Goal: Task Accomplishment & Management: Complete application form

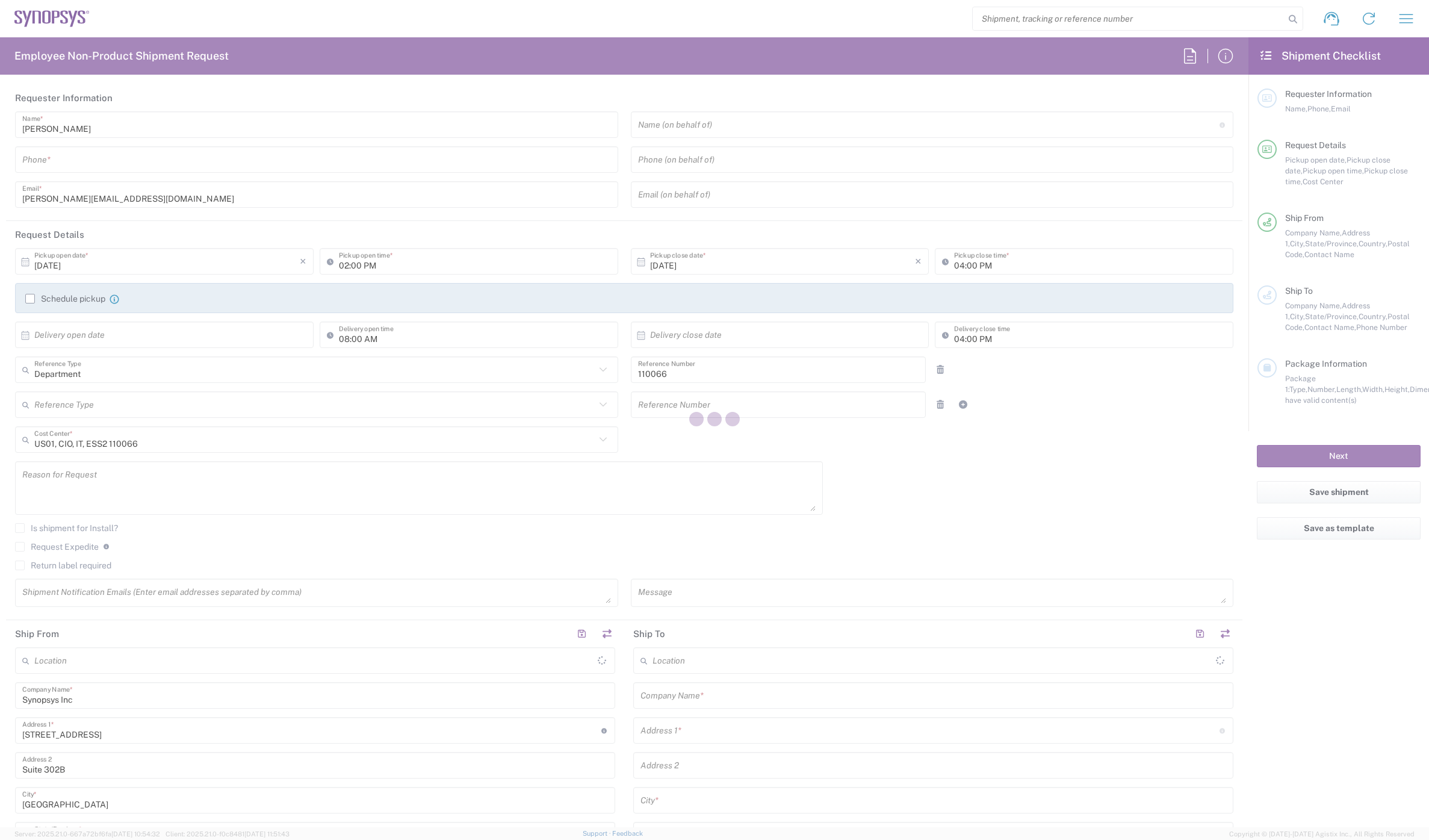
type input "Marlboro US04"
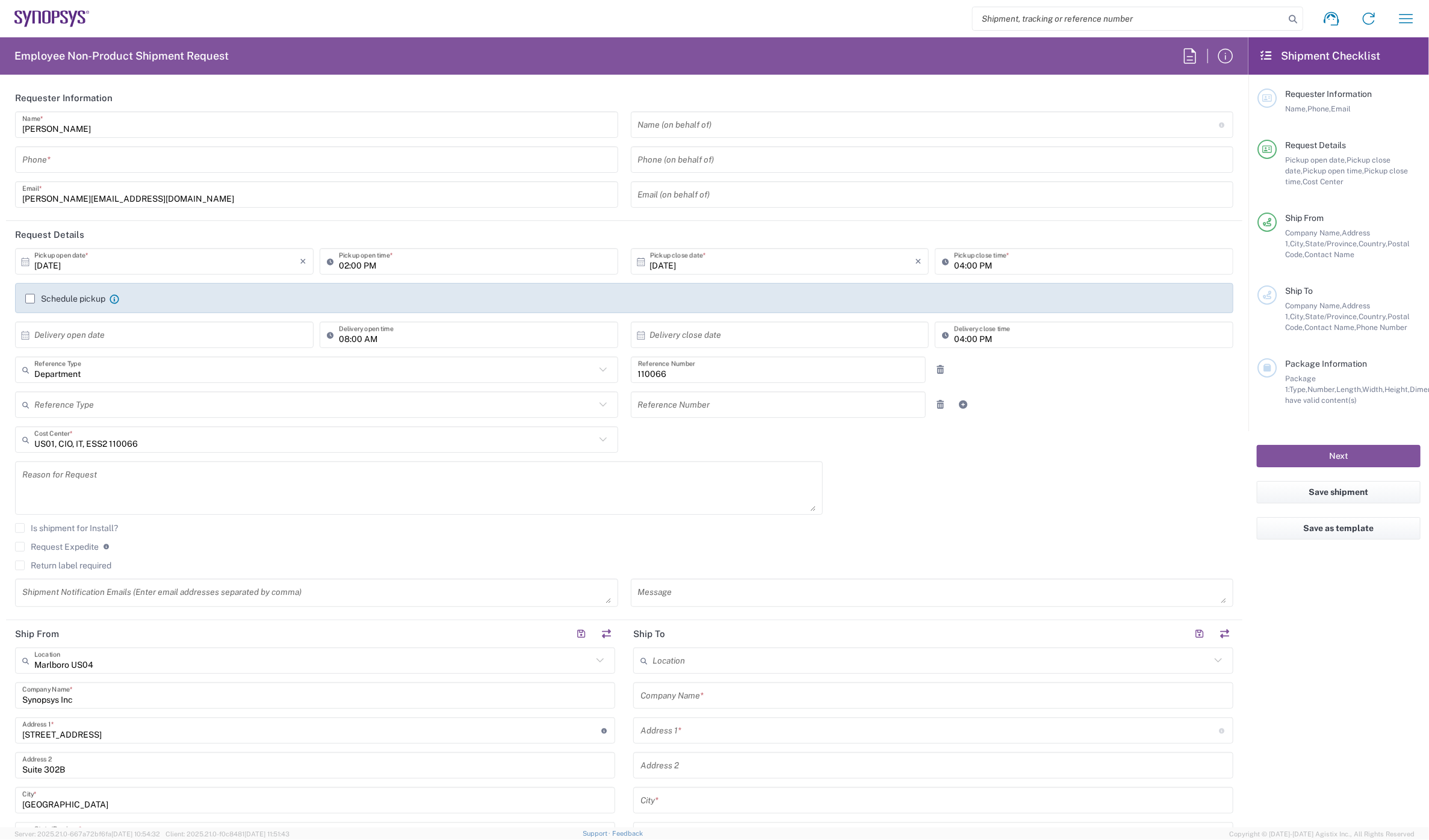
click at [160, 159] on input "tel" at bounding box center [317, 160] width 589 height 21
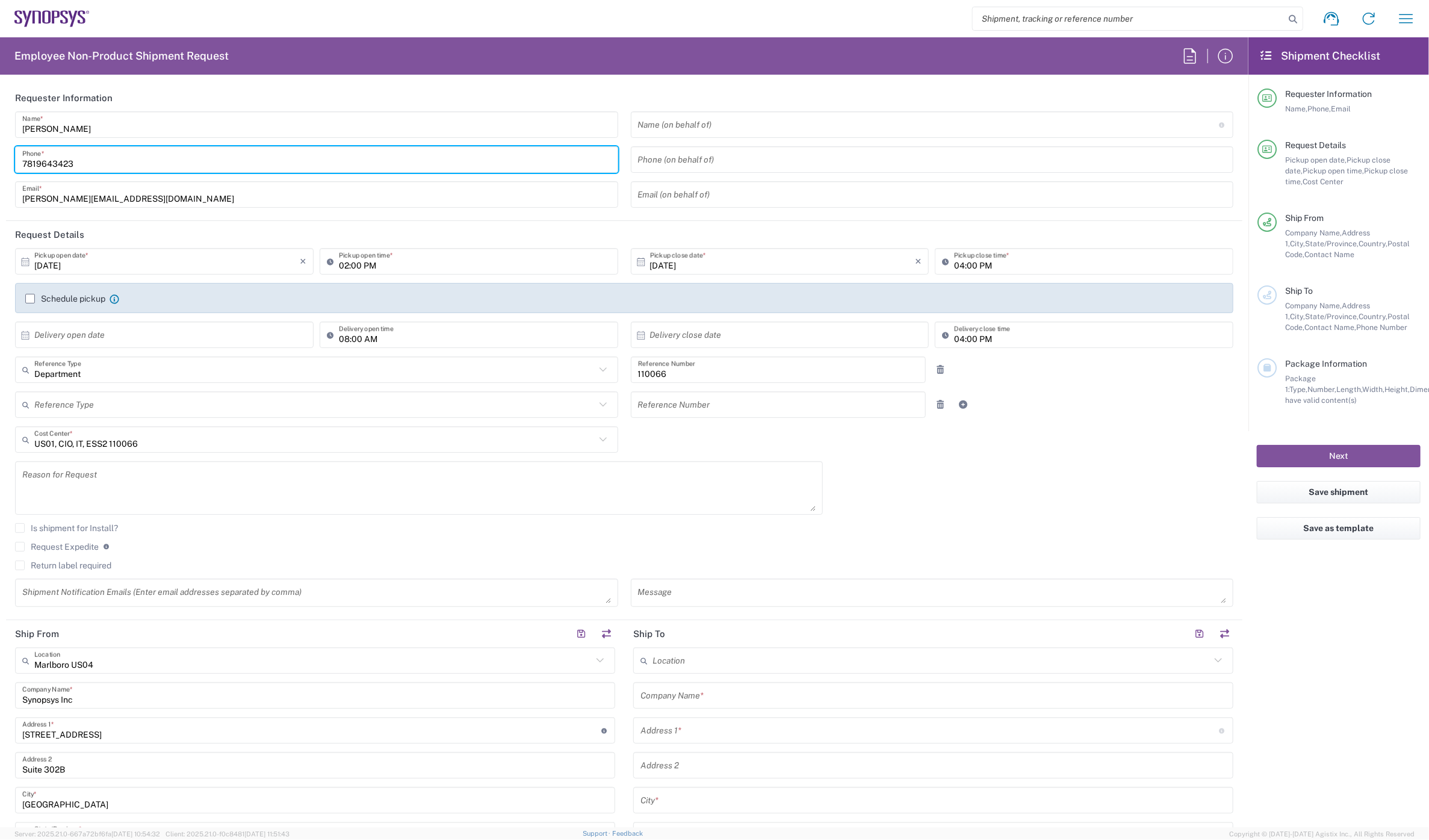
type input "7819643423"
click at [28, 301] on label "Schedule pickup" at bounding box center [65, 298] width 80 height 9
click at [30, 298] on input "Schedule pickup" at bounding box center [30, 298] width 0 height 0
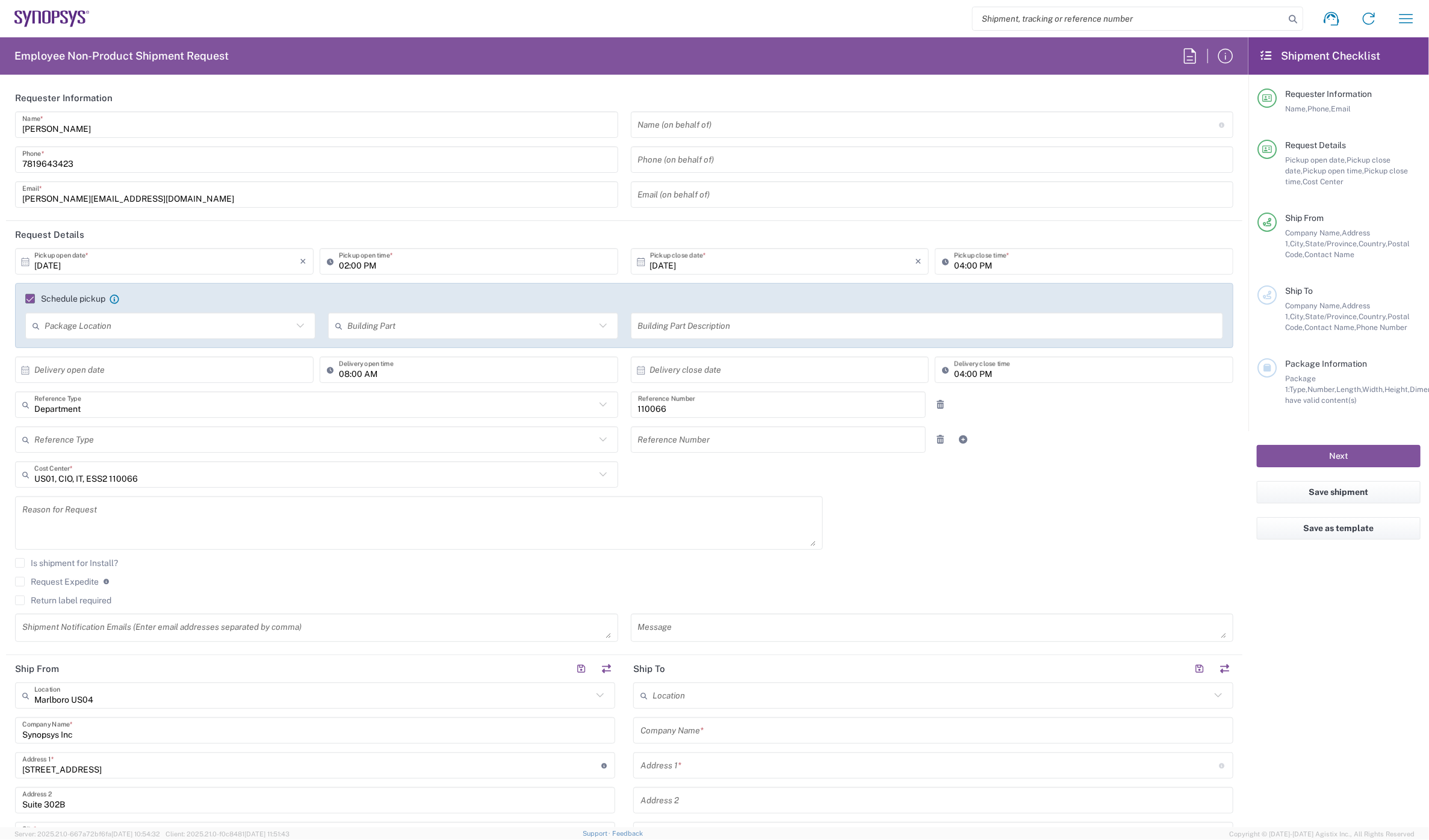
click at [91, 259] on input "[DATE]" at bounding box center [166, 261] width 265 height 21
click at [146, 347] on span "14" at bounding box center [148, 354] width 18 height 17
type input "[DATE]"
click at [954, 266] on input "04:00 PM" at bounding box center [1090, 261] width 272 height 21
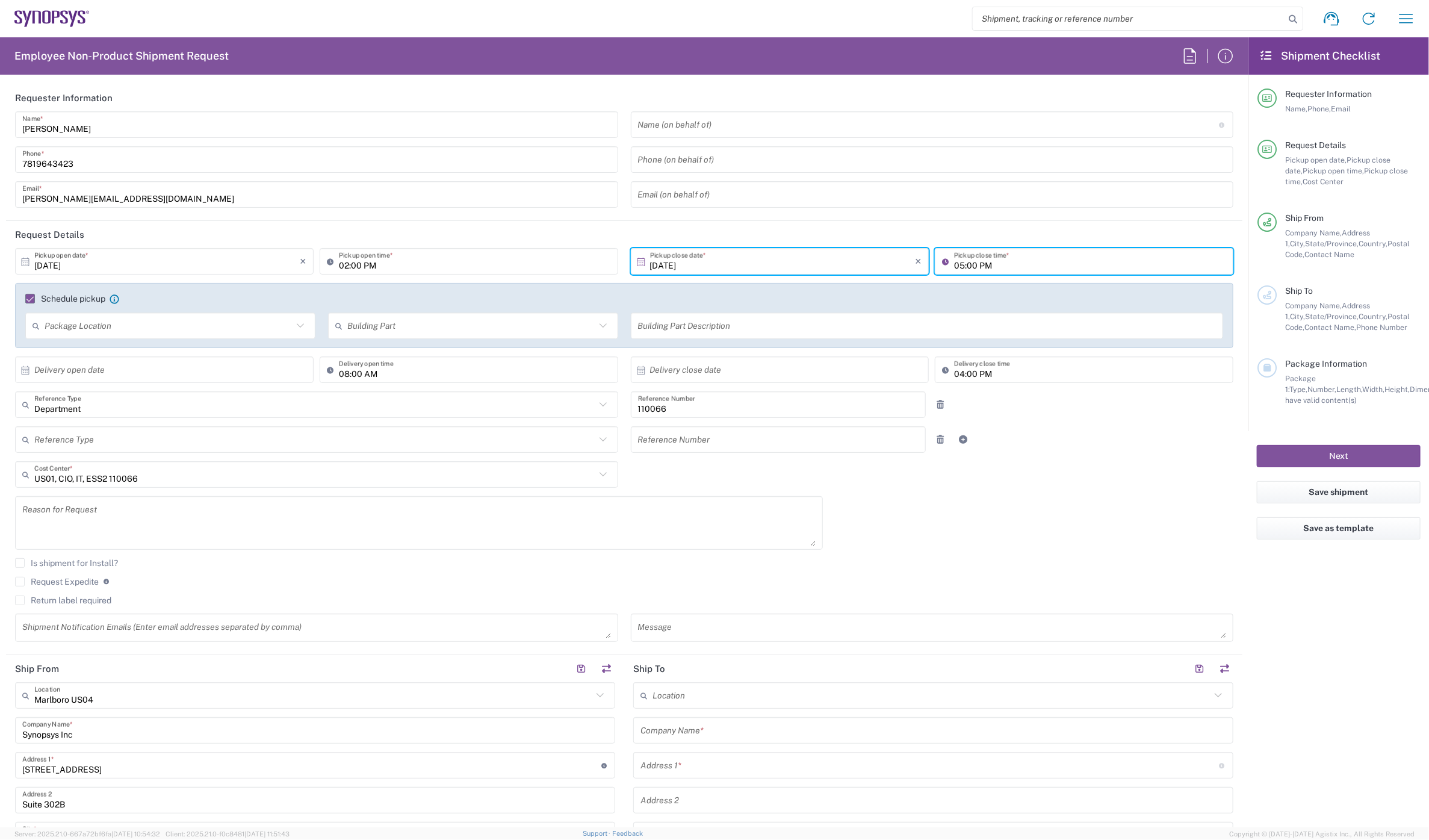
type input "05:00 PM"
click at [86, 522] on textarea at bounding box center [419, 523] width 793 height 47
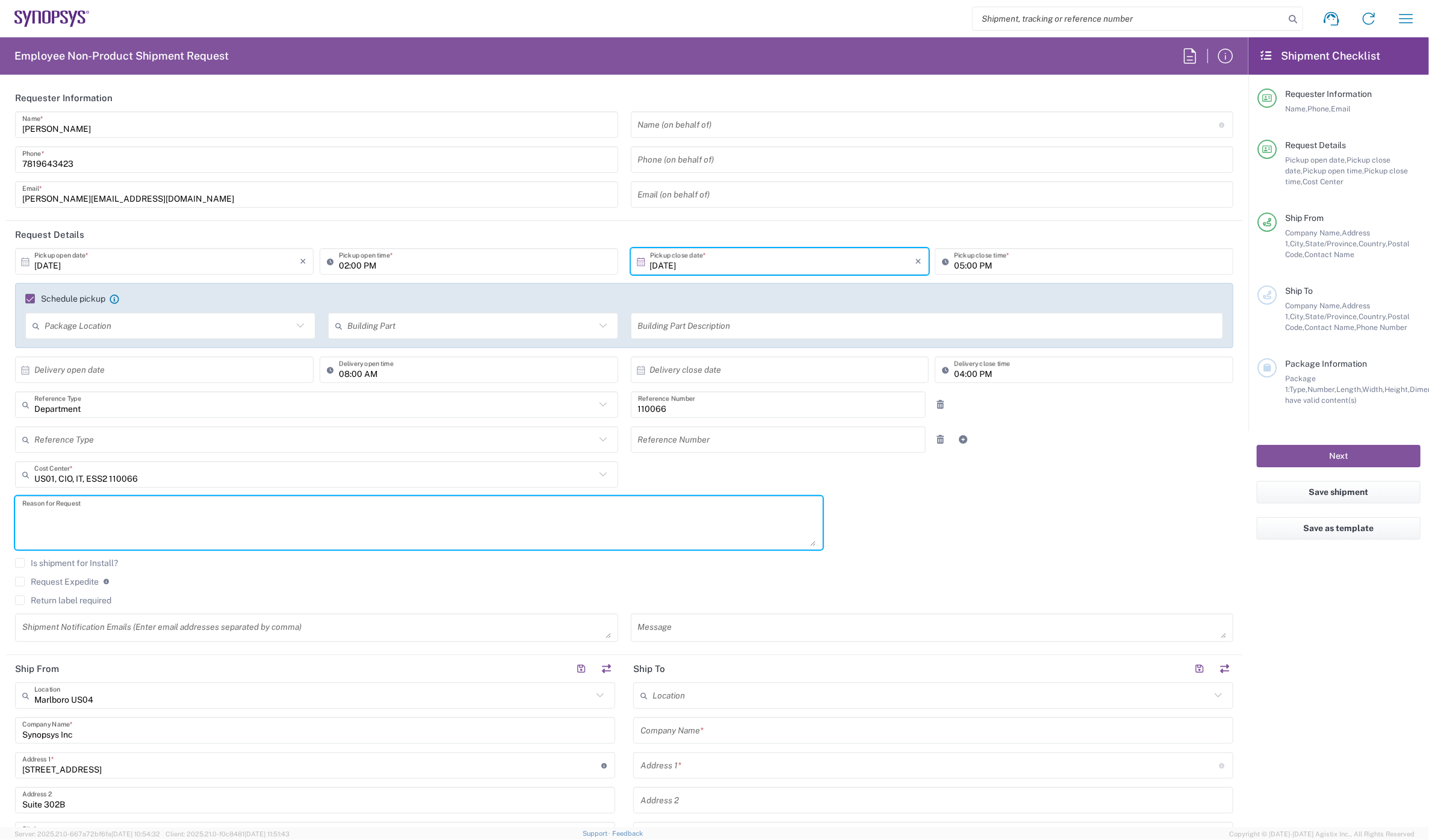
click at [94, 510] on textarea at bounding box center [419, 523] width 793 height 47
paste textarea "INC0934216"
type textarea "INC0934216"
click at [20, 598] on label "Return label required" at bounding box center [63, 600] width 96 height 9
click at [20, 600] on input "Return label required" at bounding box center [20, 600] width 0 height 0
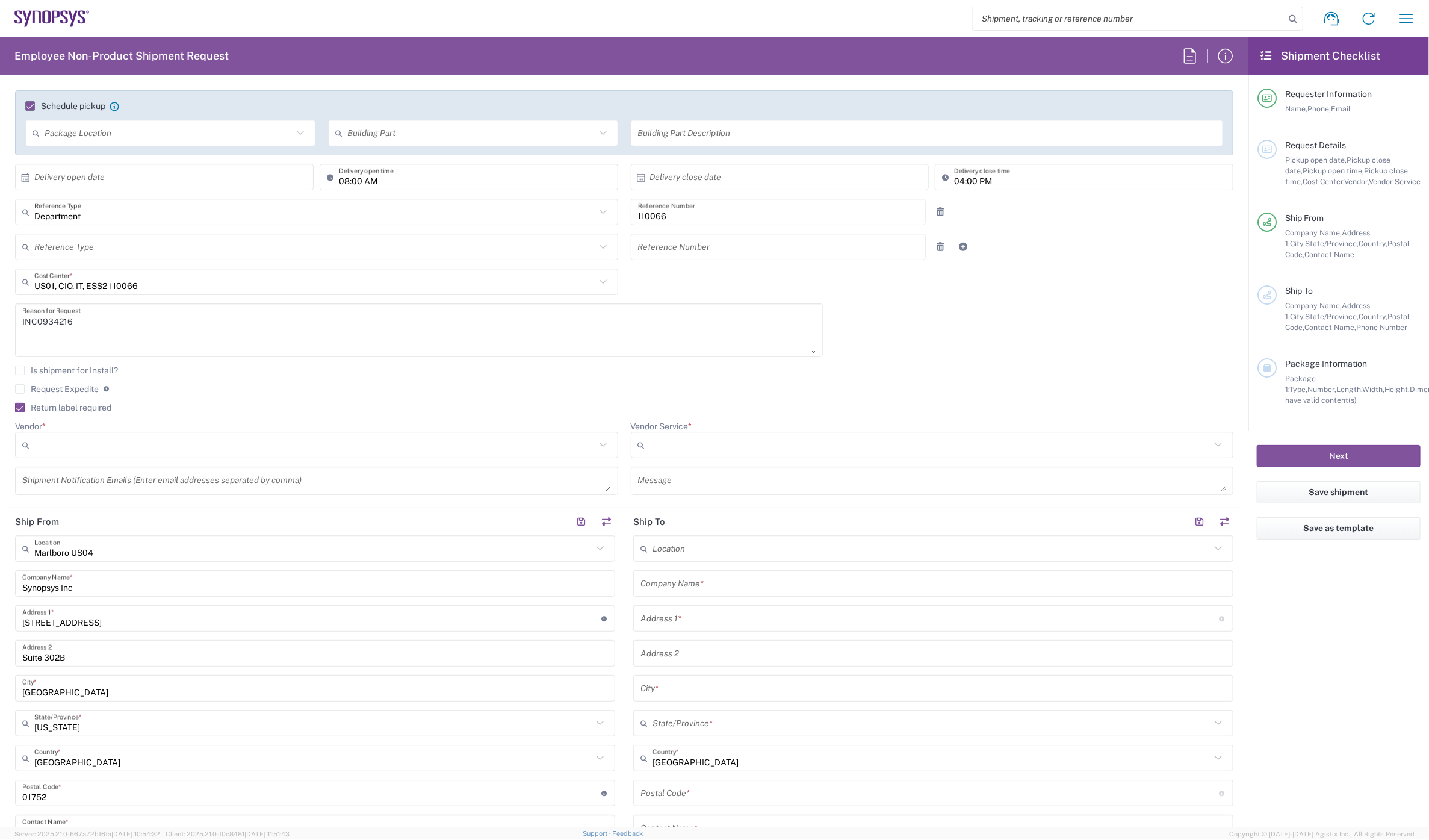
scroll to position [201, 0]
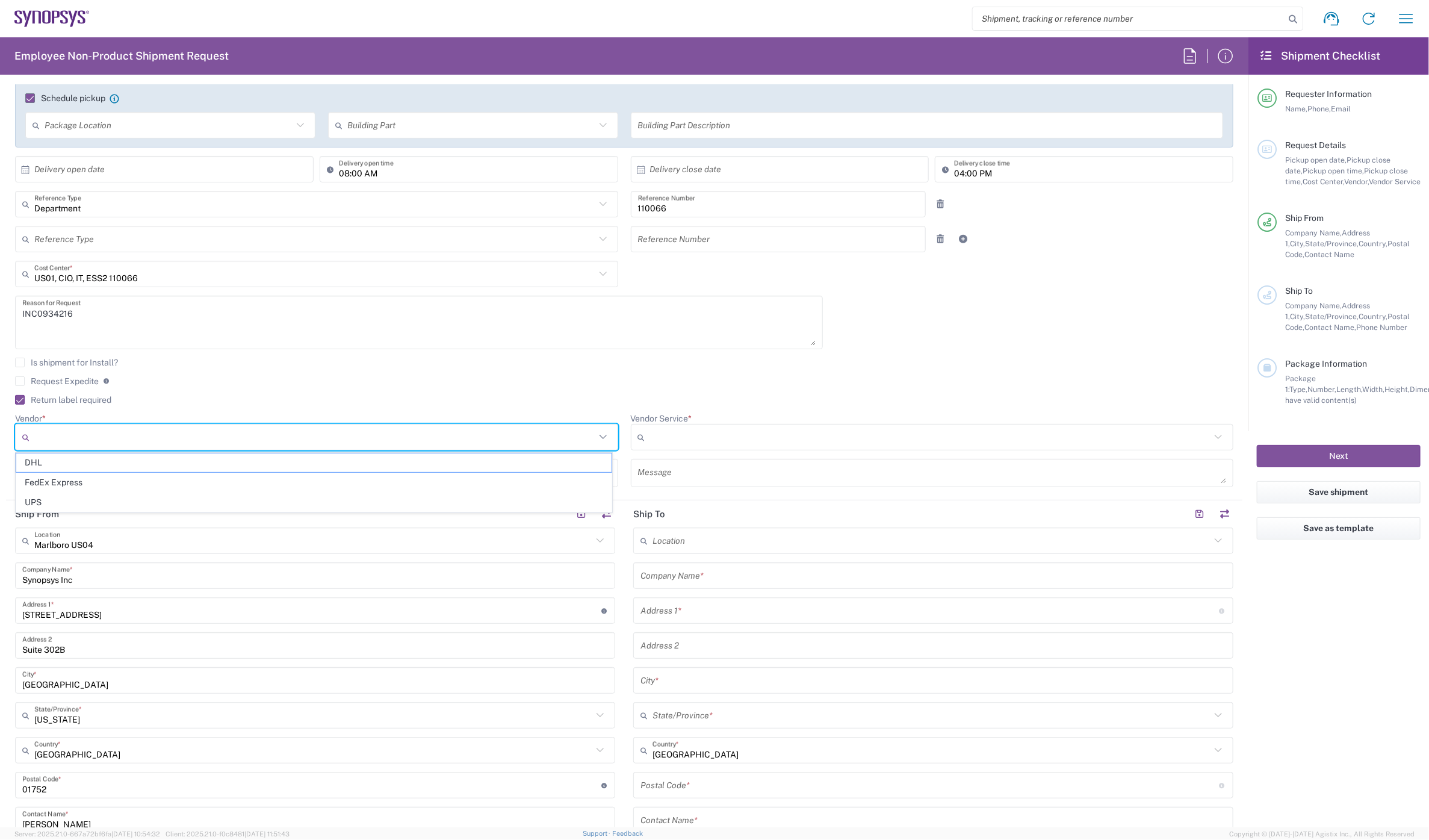
click at [55, 433] on input "Vendor *" at bounding box center [315, 437] width 561 height 20
click at [73, 479] on span "FedEx Express" at bounding box center [314, 482] width 595 height 19
type input "FedEx Express"
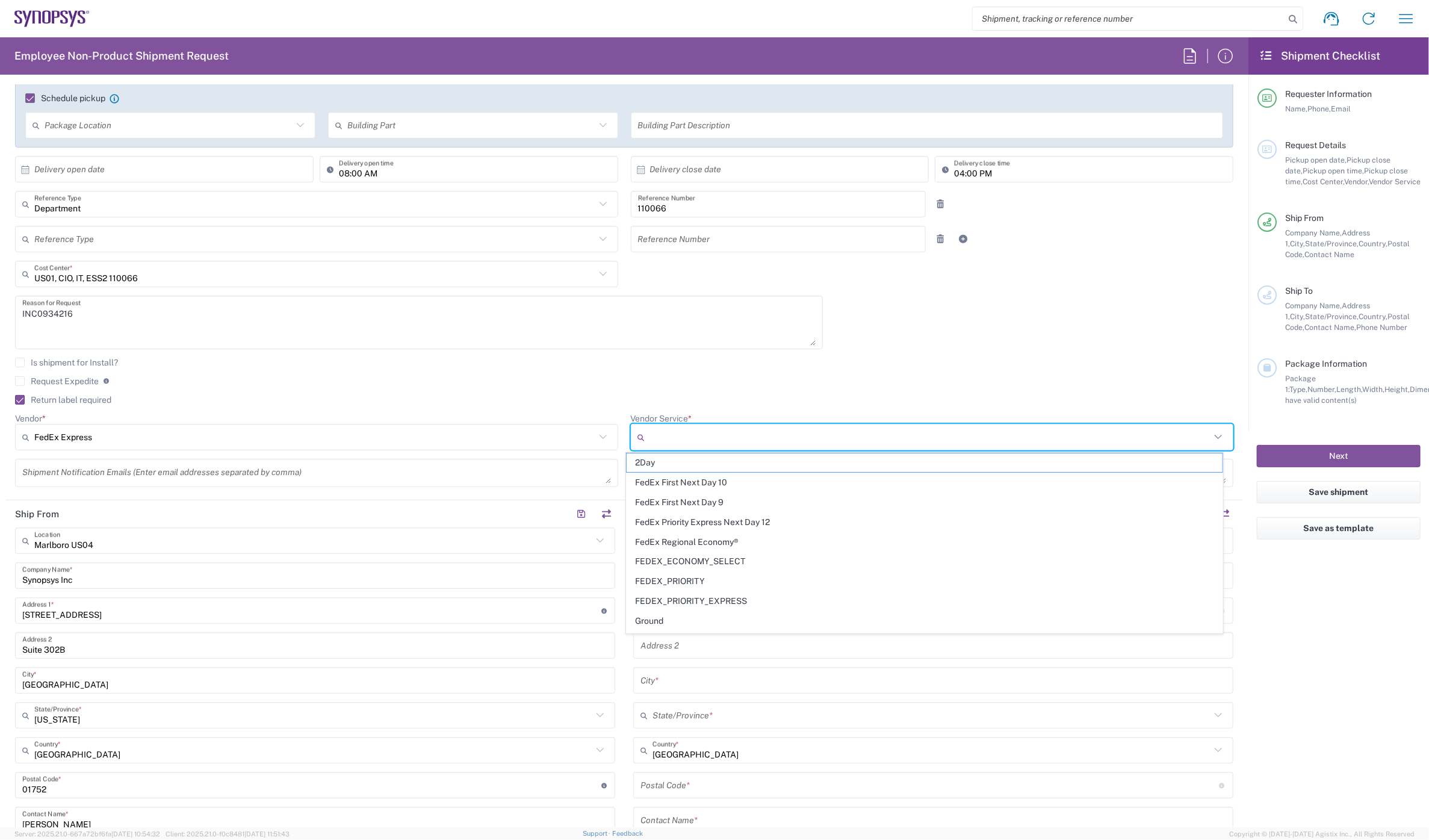
click at [662, 428] on input "Vendor Service *" at bounding box center [931, 437] width 561 height 20
click at [660, 457] on span "2Day" at bounding box center [924, 463] width 595 height 19
type input "2Day"
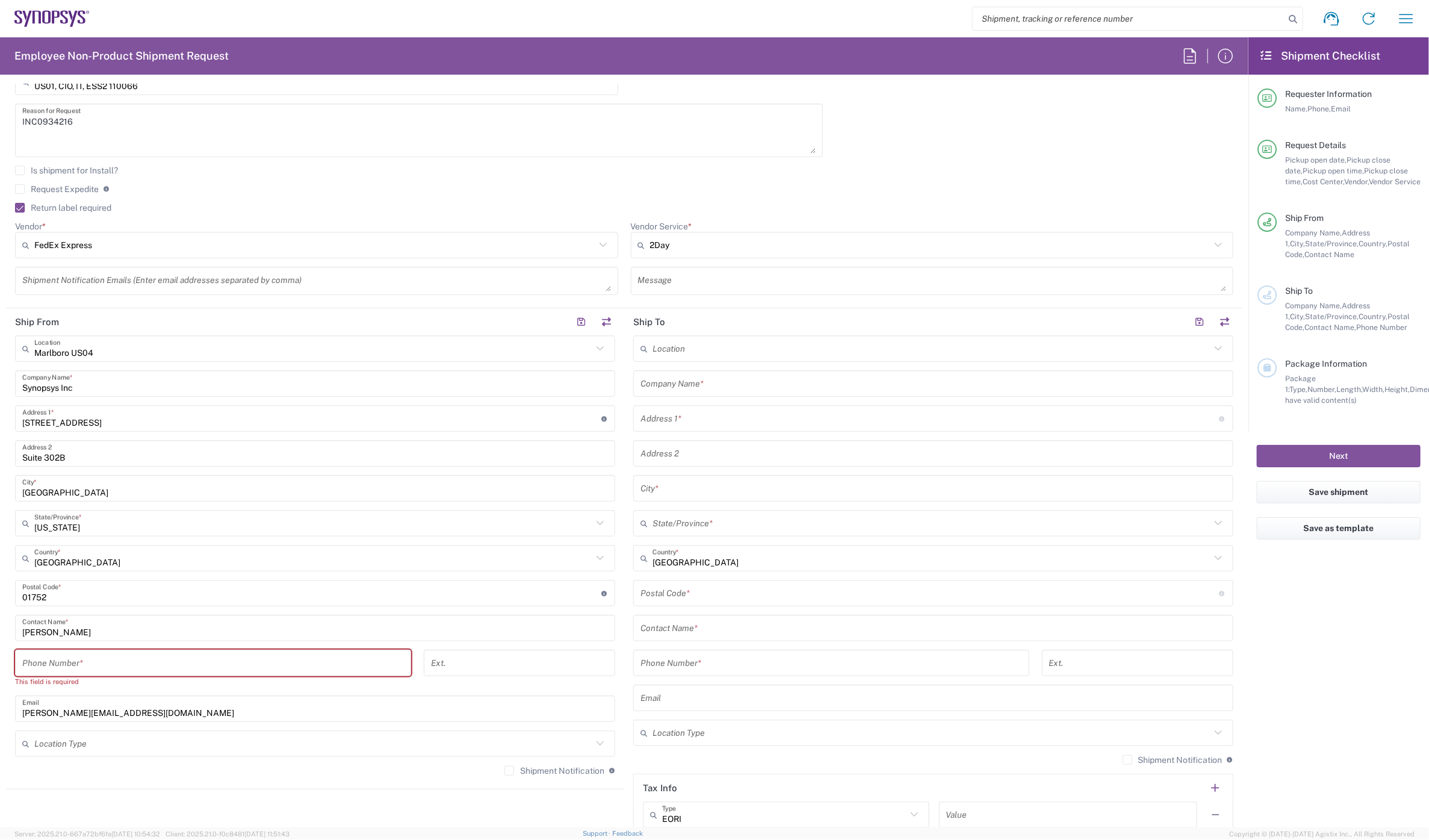
scroll to position [468, 0]
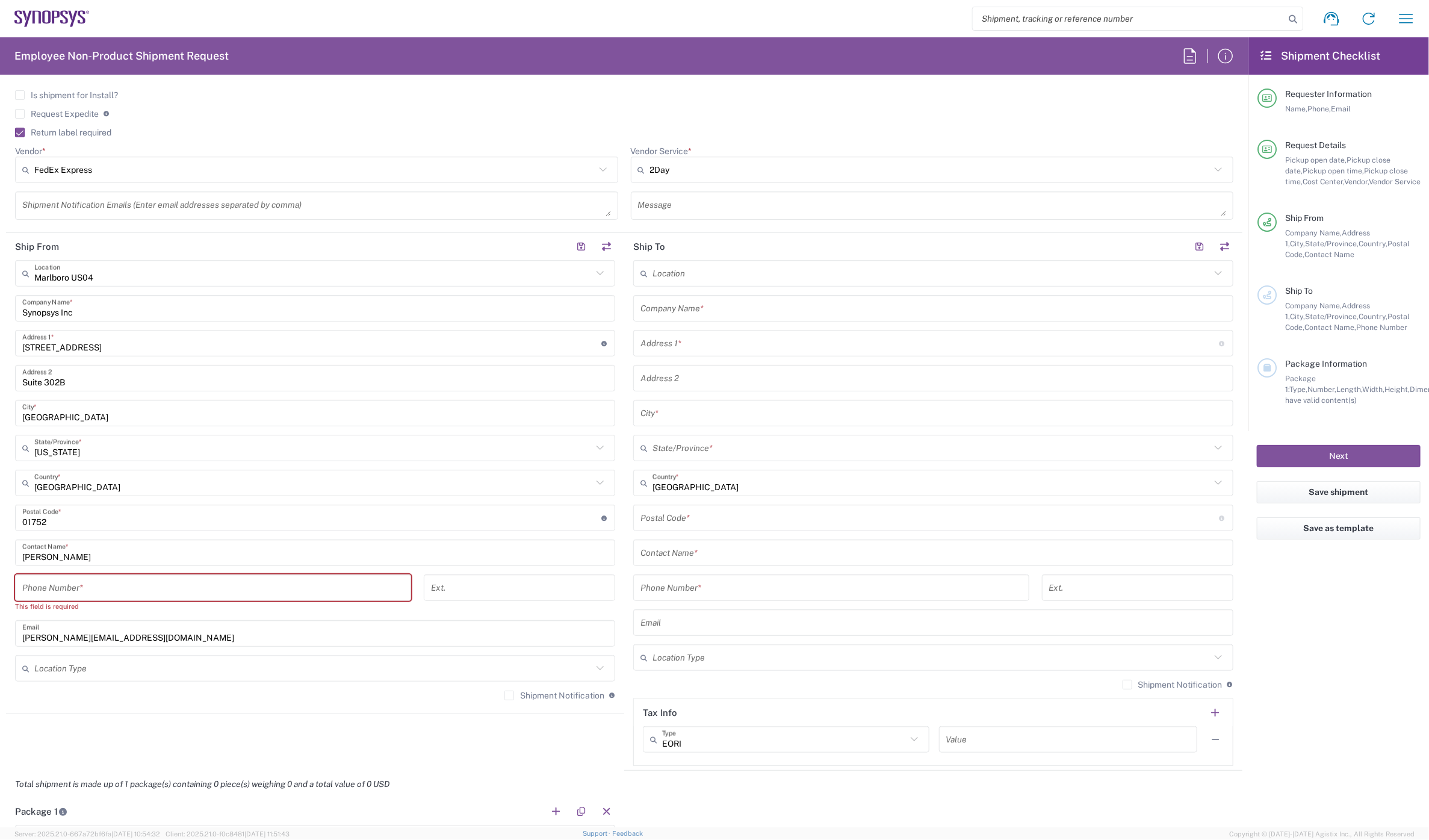
click at [73, 590] on input "tel" at bounding box center [213, 587] width 382 height 21
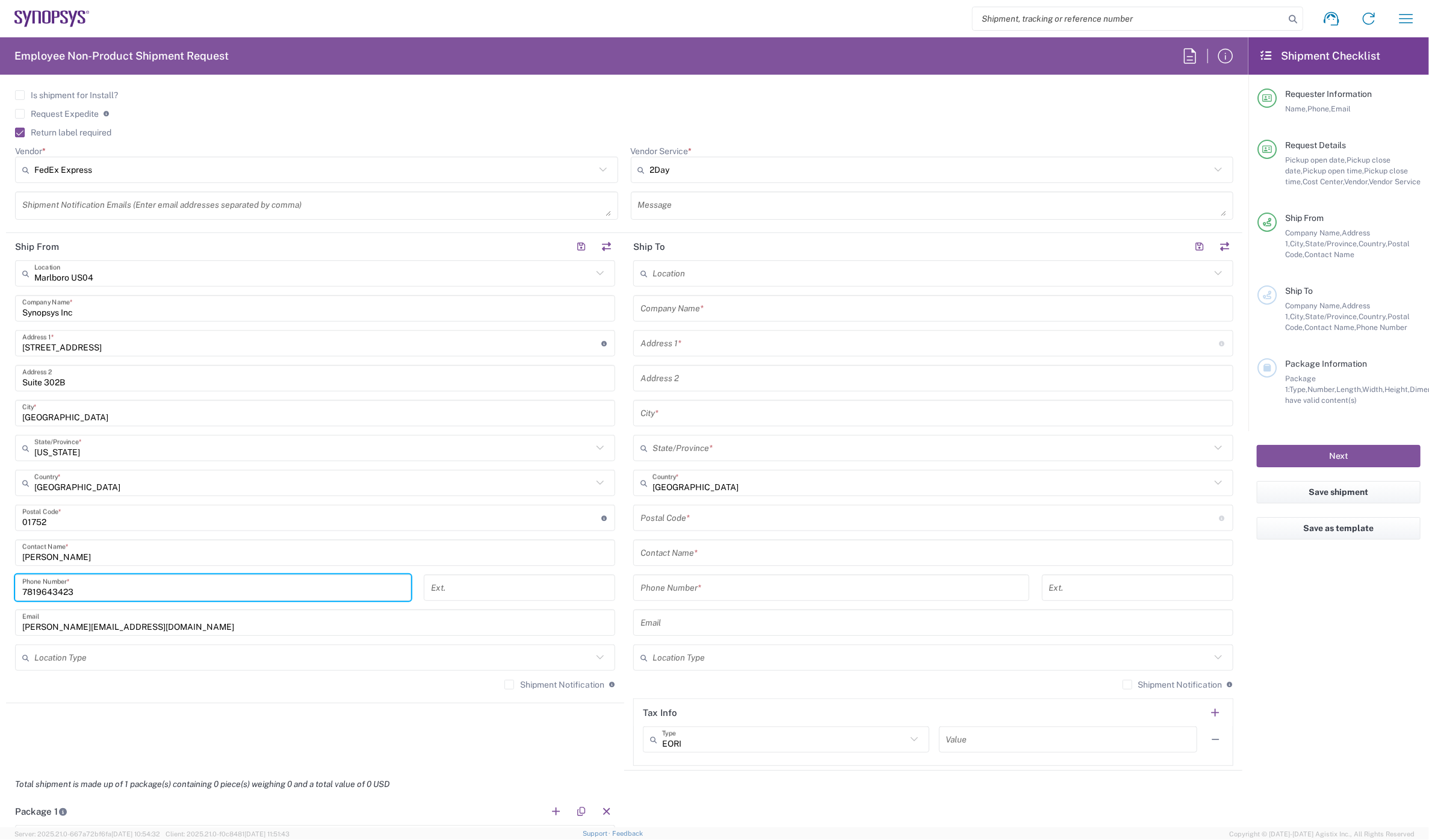
type input "7819643423"
click at [670, 304] on input "text" at bounding box center [933, 308] width 586 height 21
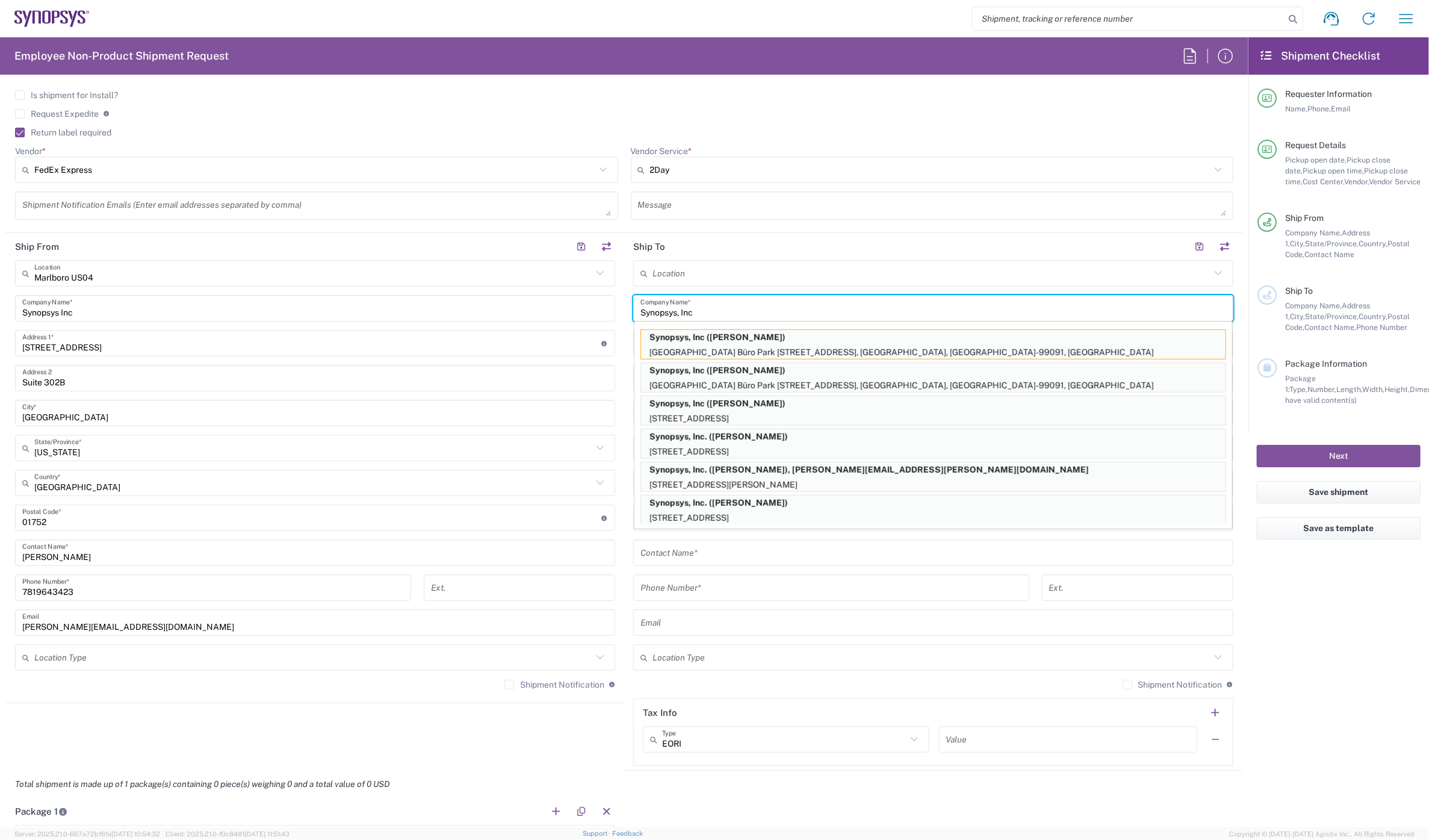
type input "Synopsys, Inc"
click at [732, 571] on div "Location [GEOGRAPHIC_DATA] DE04 Agrate Brianza IT01 [GEOGRAPHIC_DATA] DE02 [GEO…" at bounding box center [933, 513] width 600 height 506
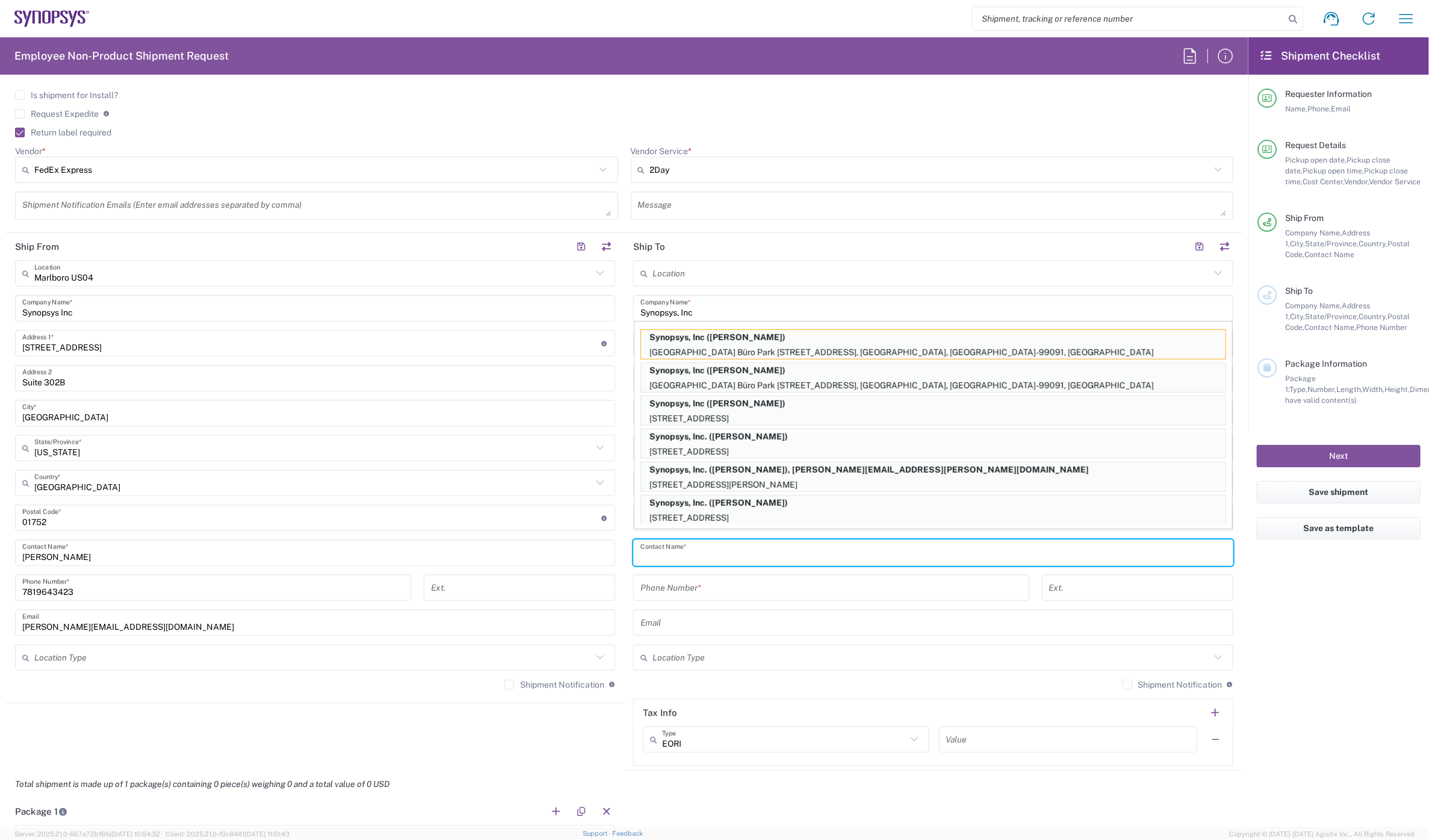
click at [712, 550] on input "text" at bounding box center [933, 552] width 586 height 21
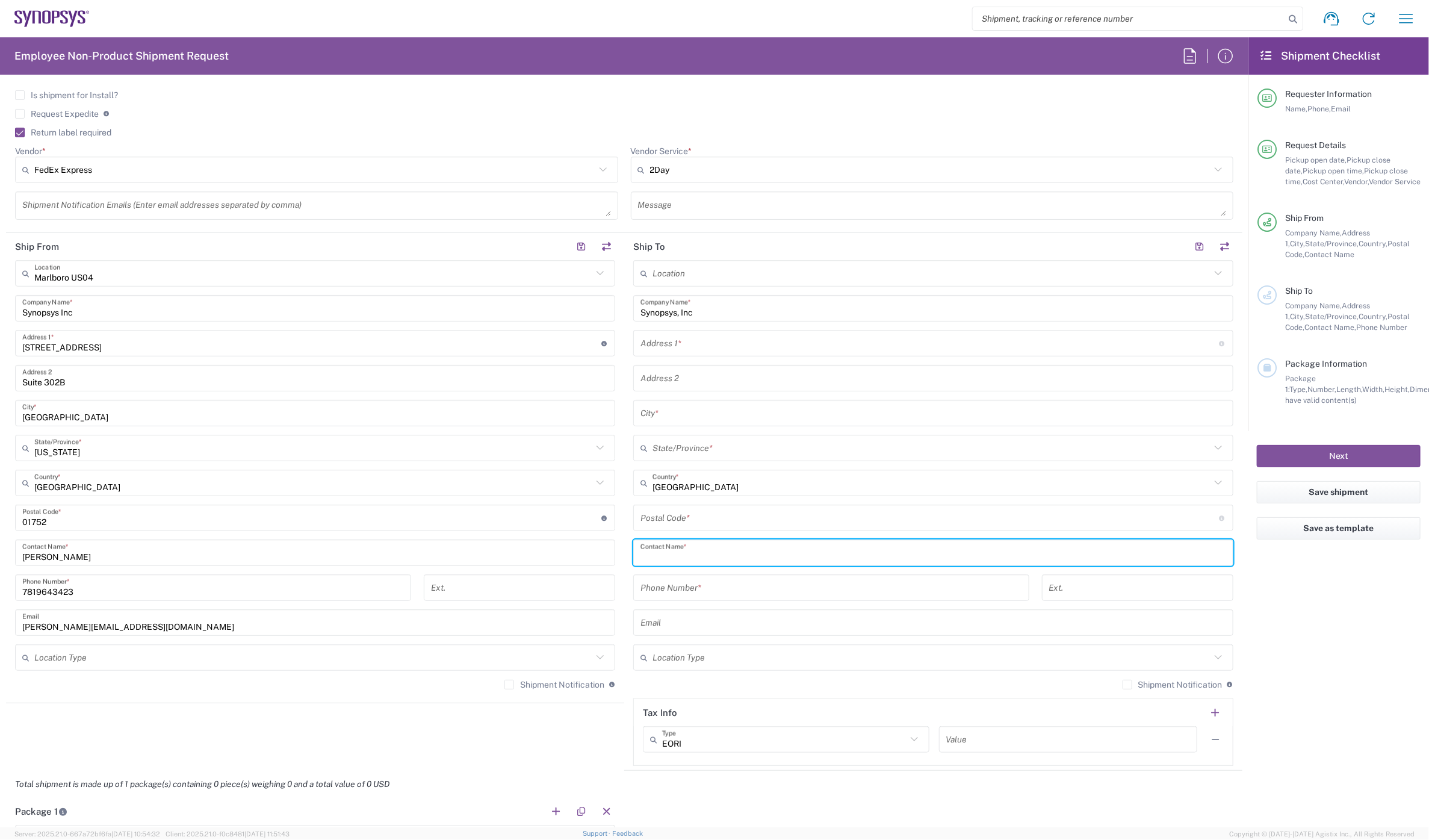
paste input "[PERSON_NAME]"
type input "[PERSON_NAME]"
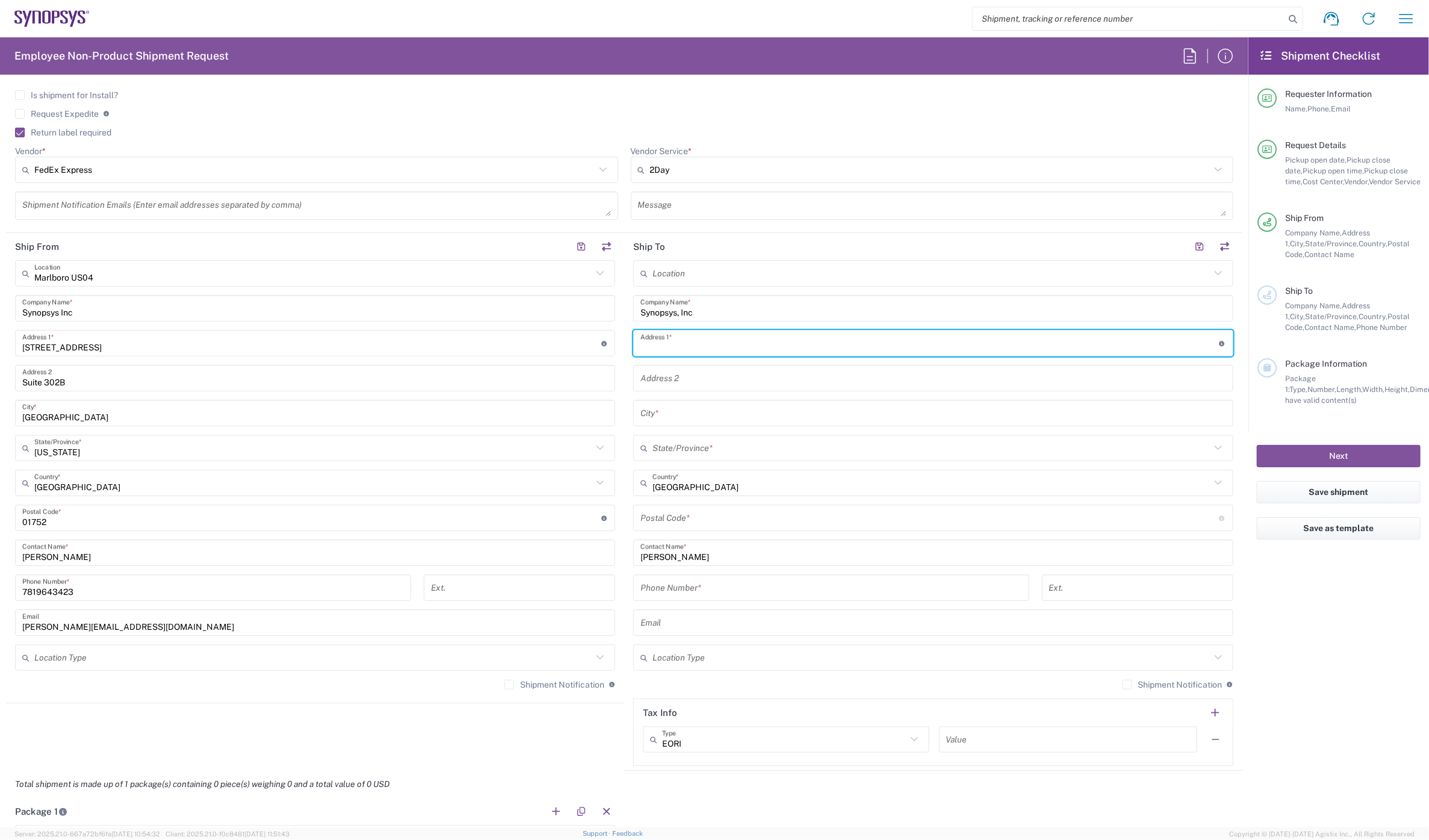
click at [716, 345] on input "text" at bounding box center [930, 343] width 579 height 21
paste input "1928 Willeo Creek Pt"
type input "1928 Willeo Creek Pt"
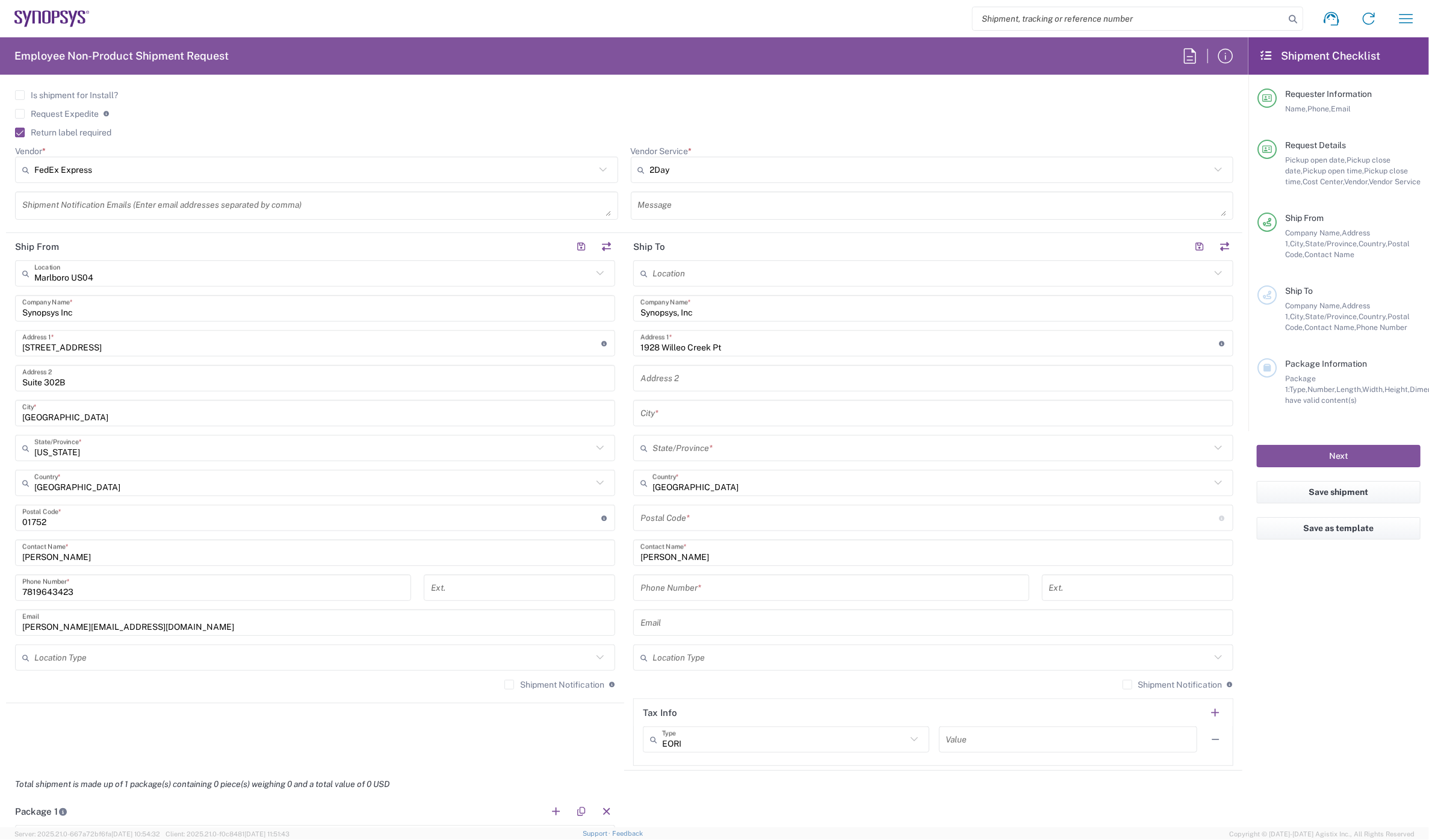
click at [644, 374] on input "text" at bounding box center [933, 378] width 586 height 21
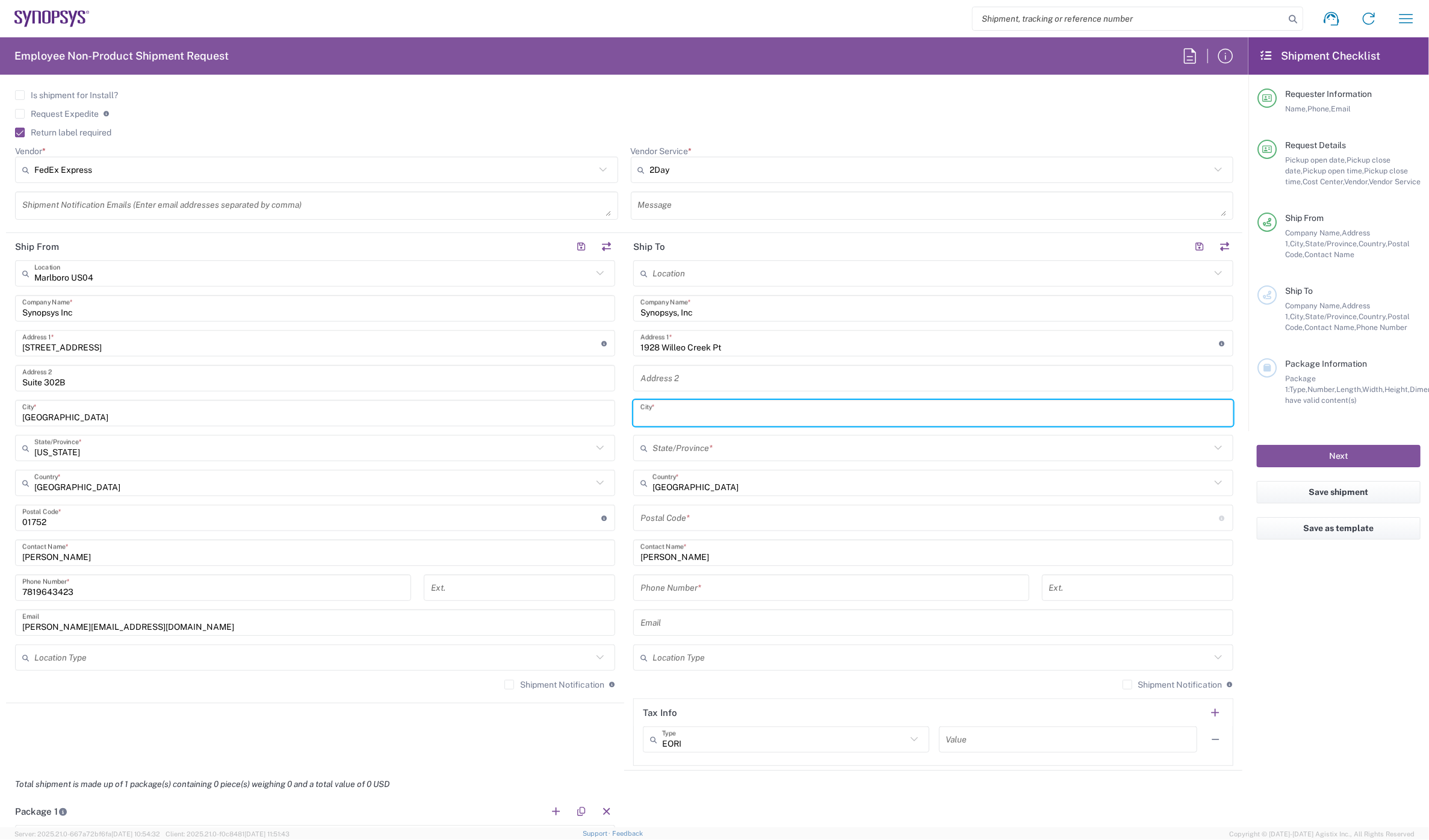
click at [658, 413] on input "text" at bounding box center [933, 413] width 586 height 21
paste input "Marietta"
type input "Marietta"
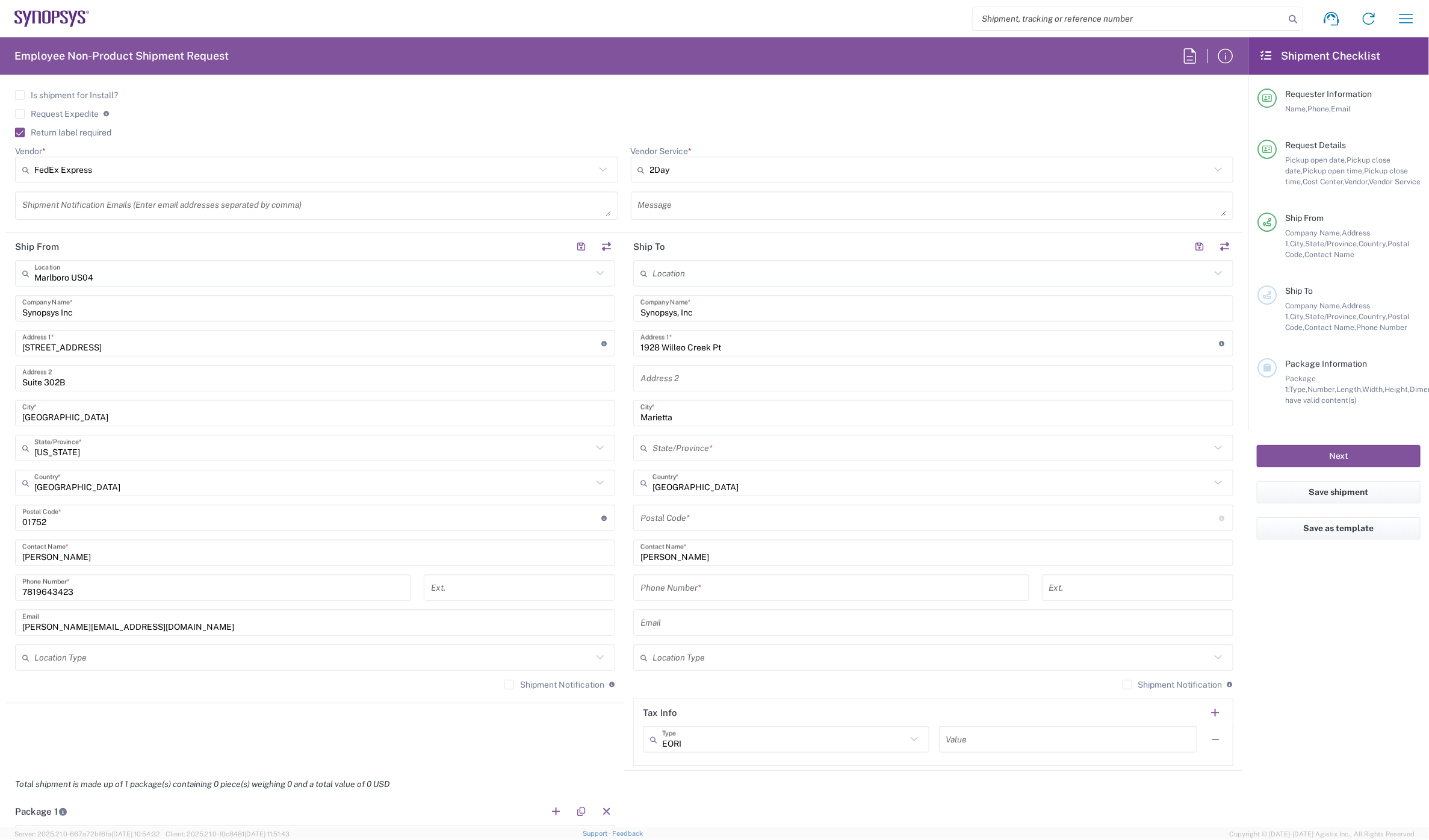
click at [660, 435] on div "State/Province *" at bounding box center [933, 448] width 600 height 26
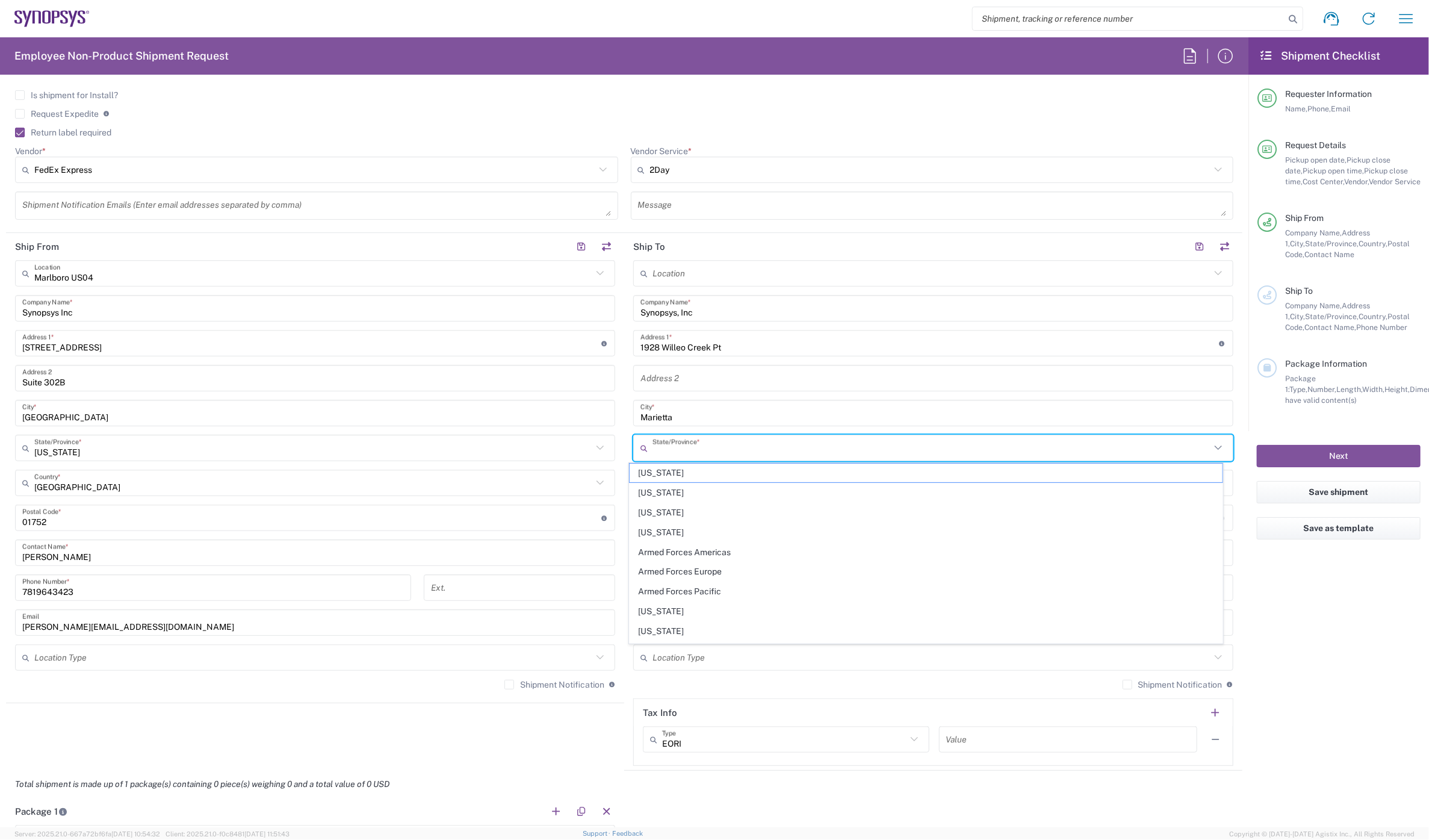
click at [658, 443] on input "text" at bounding box center [931, 448] width 558 height 21
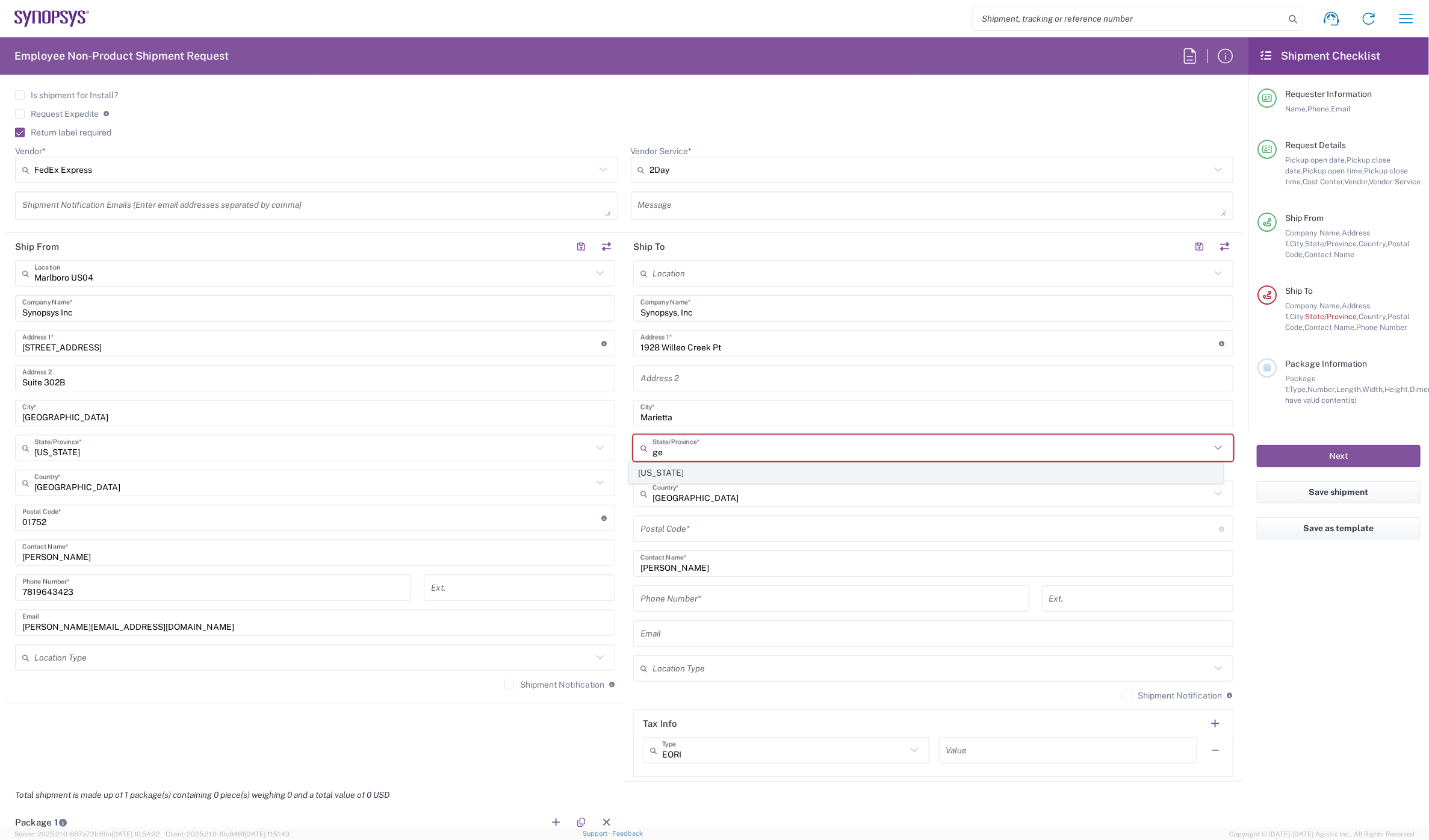
click at [678, 470] on span "[US_STATE]" at bounding box center [926, 473] width 593 height 19
type input "[US_STATE]"
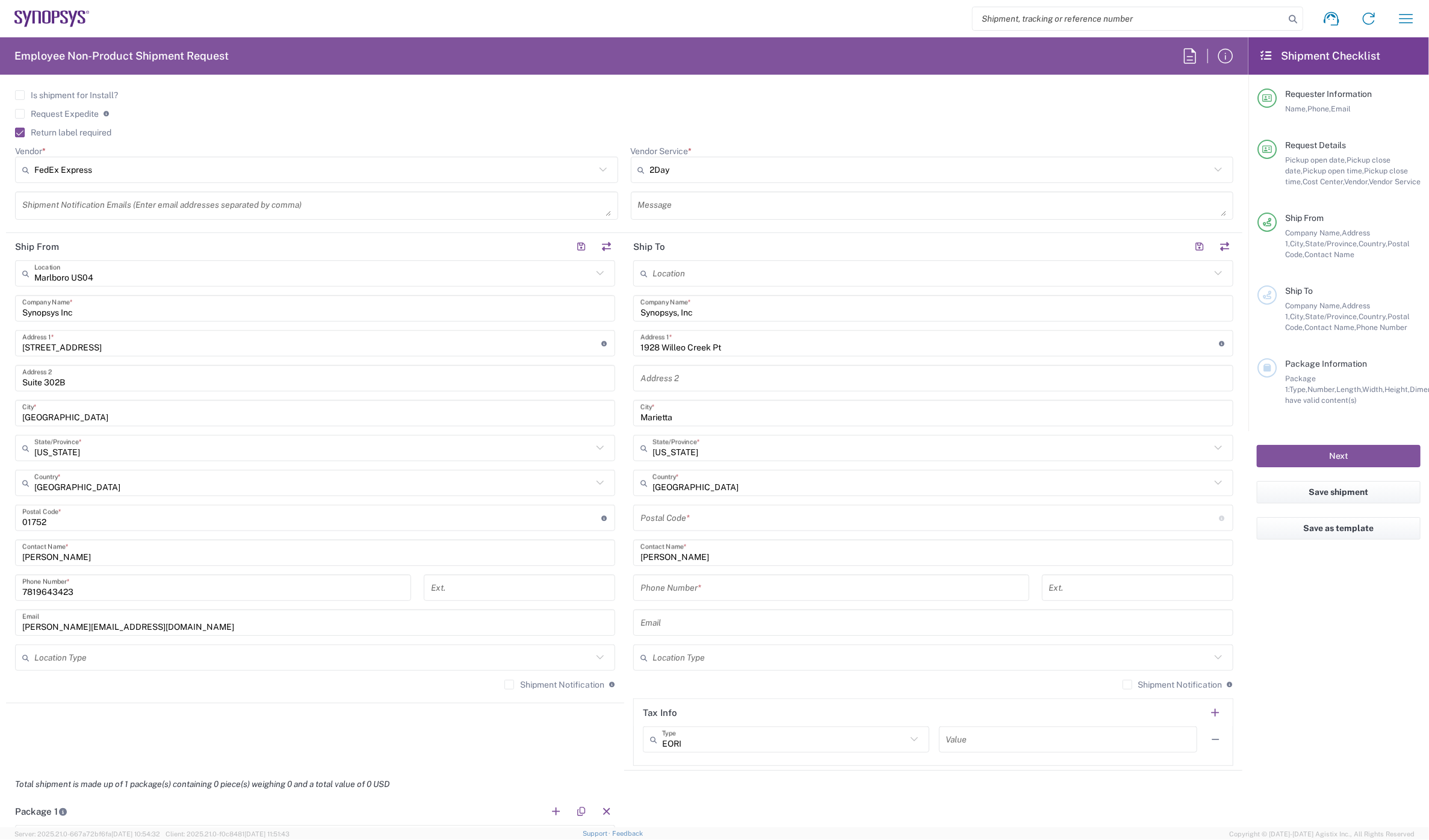
click at [676, 584] on input "tel" at bounding box center [831, 587] width 382 height 21
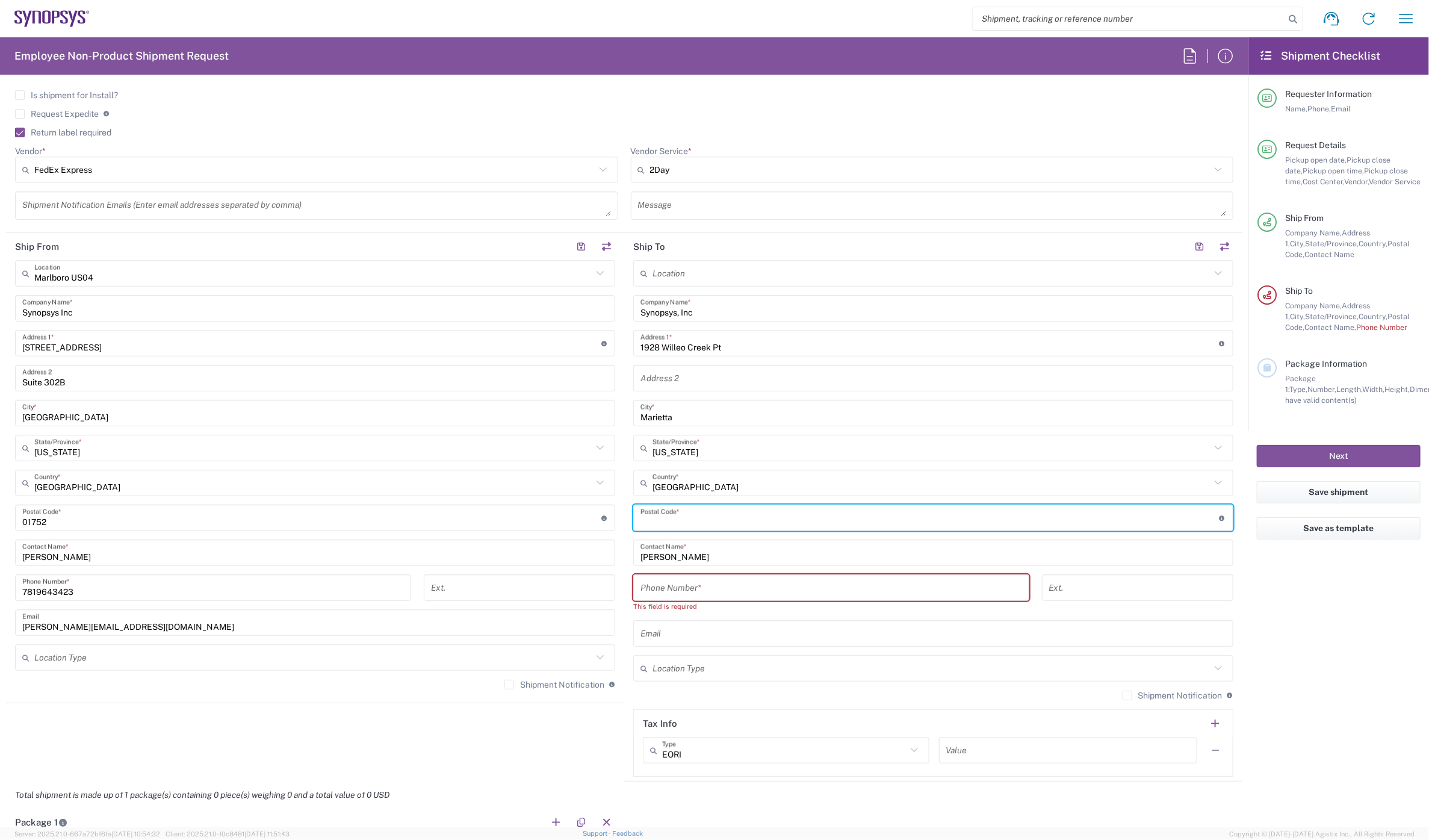
click at [674, 519] on input "undefined" at bounding box center [930, 518] width 579 height 21
paste input "30068"
type input "30068"
drag, startPoint x: 697, startPoint y: 586, endPoint x: 757, endPoint y: 569, distance: 62.4
click at [697, 586] on input "tel" at bounding box center [831, 587] width 382 height 21
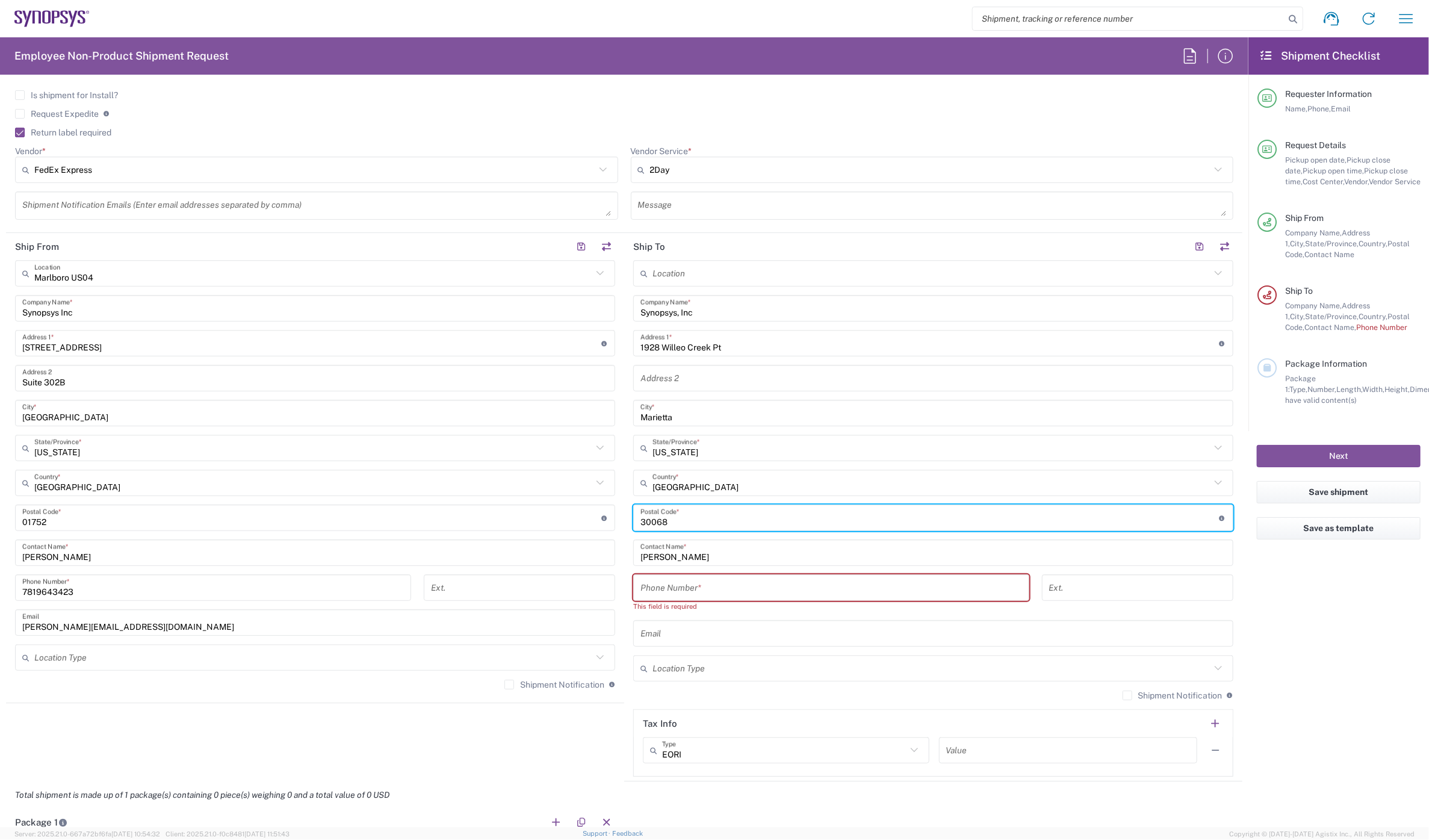
paste input "256) 591-0424"
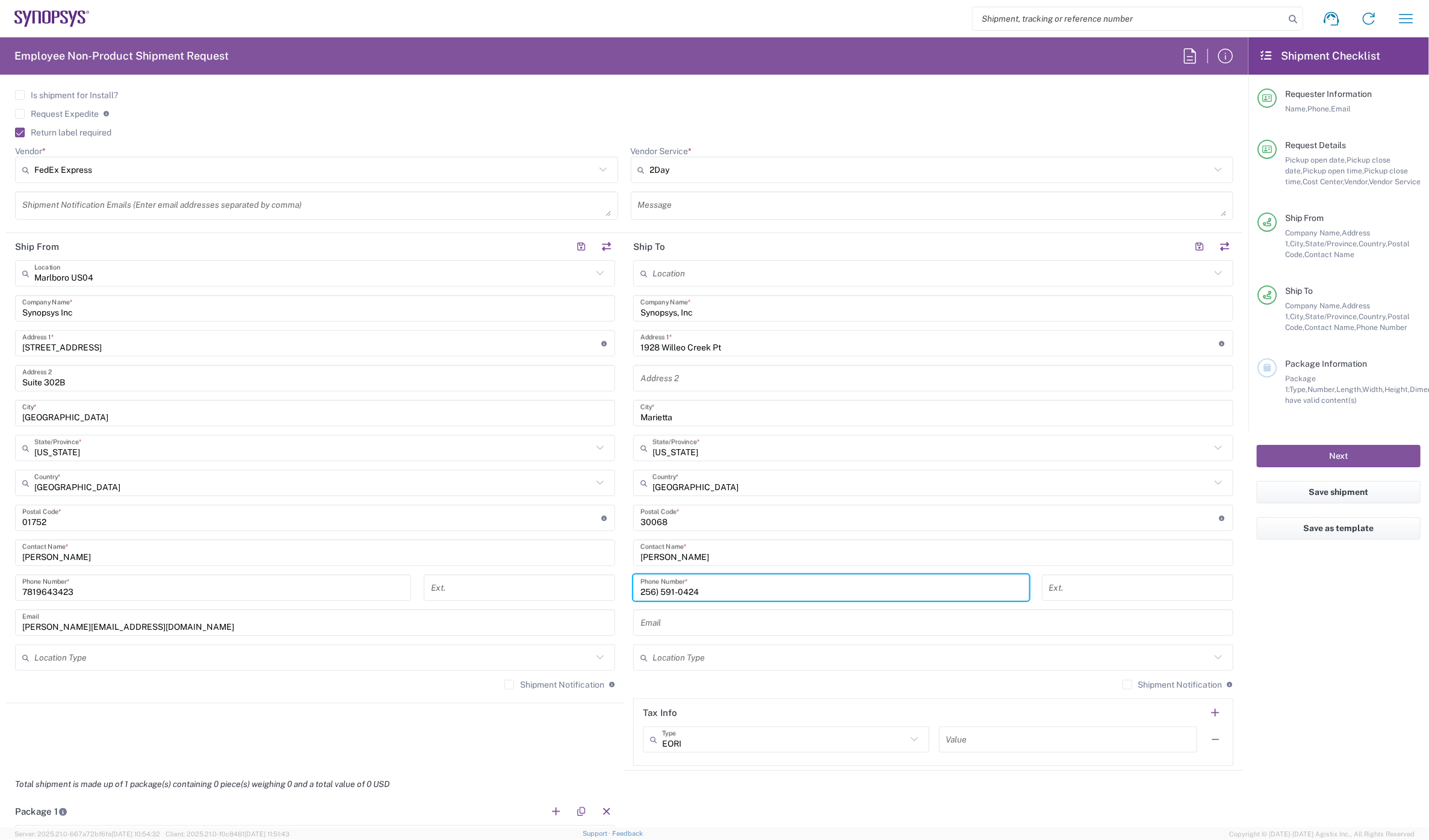
click at [656, 588] on input "256) 591-0424" at bounding box center [831, 587] width 382 height 21
type input "[PHONE_NUMBER]"
click at [689, 627] on input "text" at bounding box center [933, 622] width 586 height 21
click at [67, 199] on textarea at bounding box center [317, 205] width 589 height 21
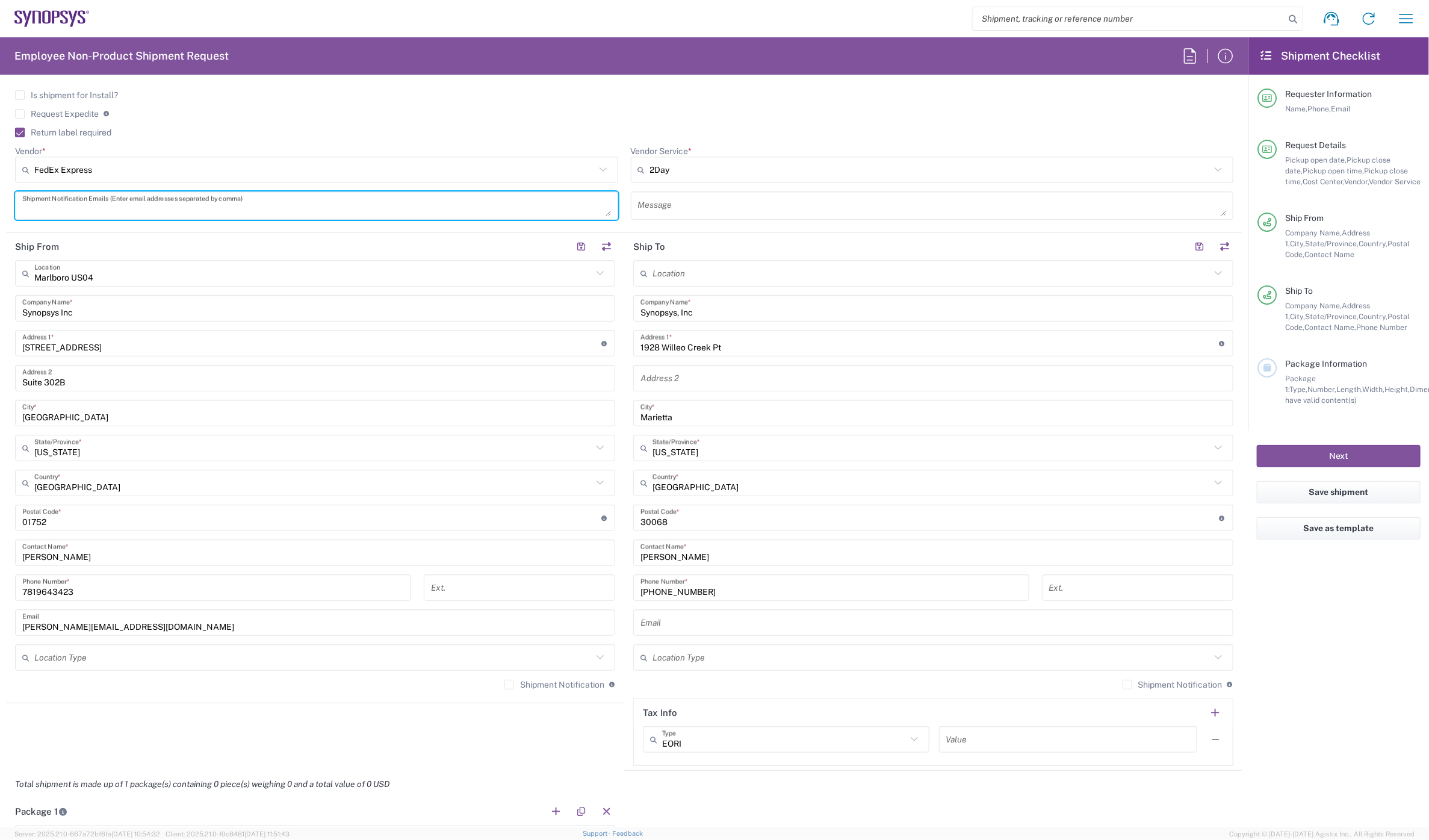
paste textarea "[EMAIL_ADDRESS][PERSON_NAME][DOMAIN_NAME]"
type textarea "[EMAIL_ADDRESS][PERSON_NAME][DOMAIN_NAME]"
click at [670, 610] on div "Email" at bounding box center [933, 622] width 600 height 26
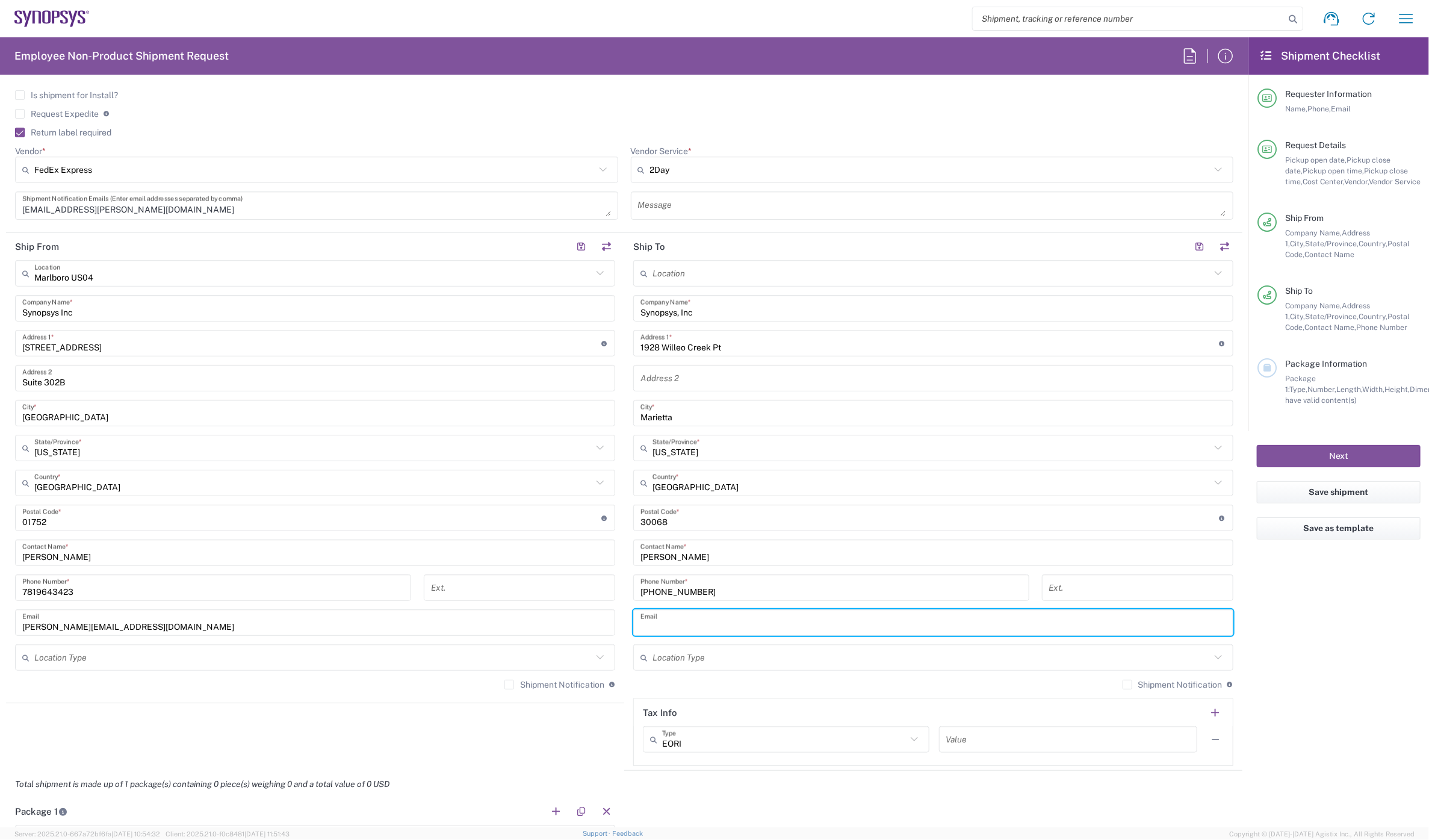
paste input "[EMAIL_ADDRESS][PERSON_NAME][DOMAIN_NAME]"
type input "[EMAIL_ADDRESS][PERSON_NAME][DOMAIN_NAME]"
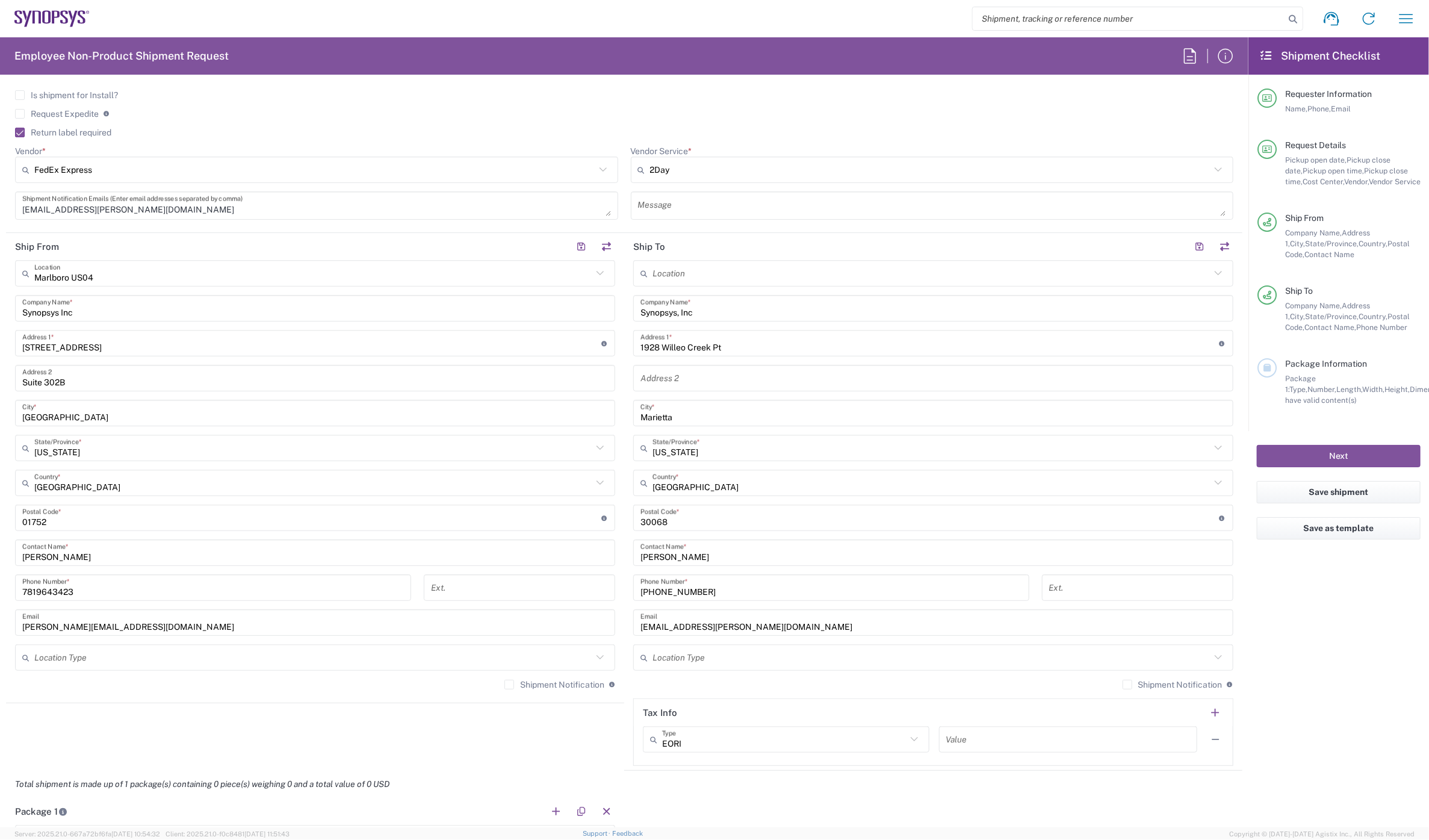
click at [1114, 683] on div "Shipment Notification If checked, a shipment notification email will be sent to…" at bounding box center [933, 689] width 600 height 20
click at [1123, 684] on label "Shipment Notification" at bounding box center [1172, 684] width 100 height 9
click at [1128, 684] on input "Shipment Notification" at bounding box center [1128, 684] width 0 height 0
click at [505, 683] on label "Shipment Notification" at bounding box center [554, 684] width 100 height 9
click at [510, 684] on input "Shipment Notification" at bounding box center [510, 684] width 0 height 0
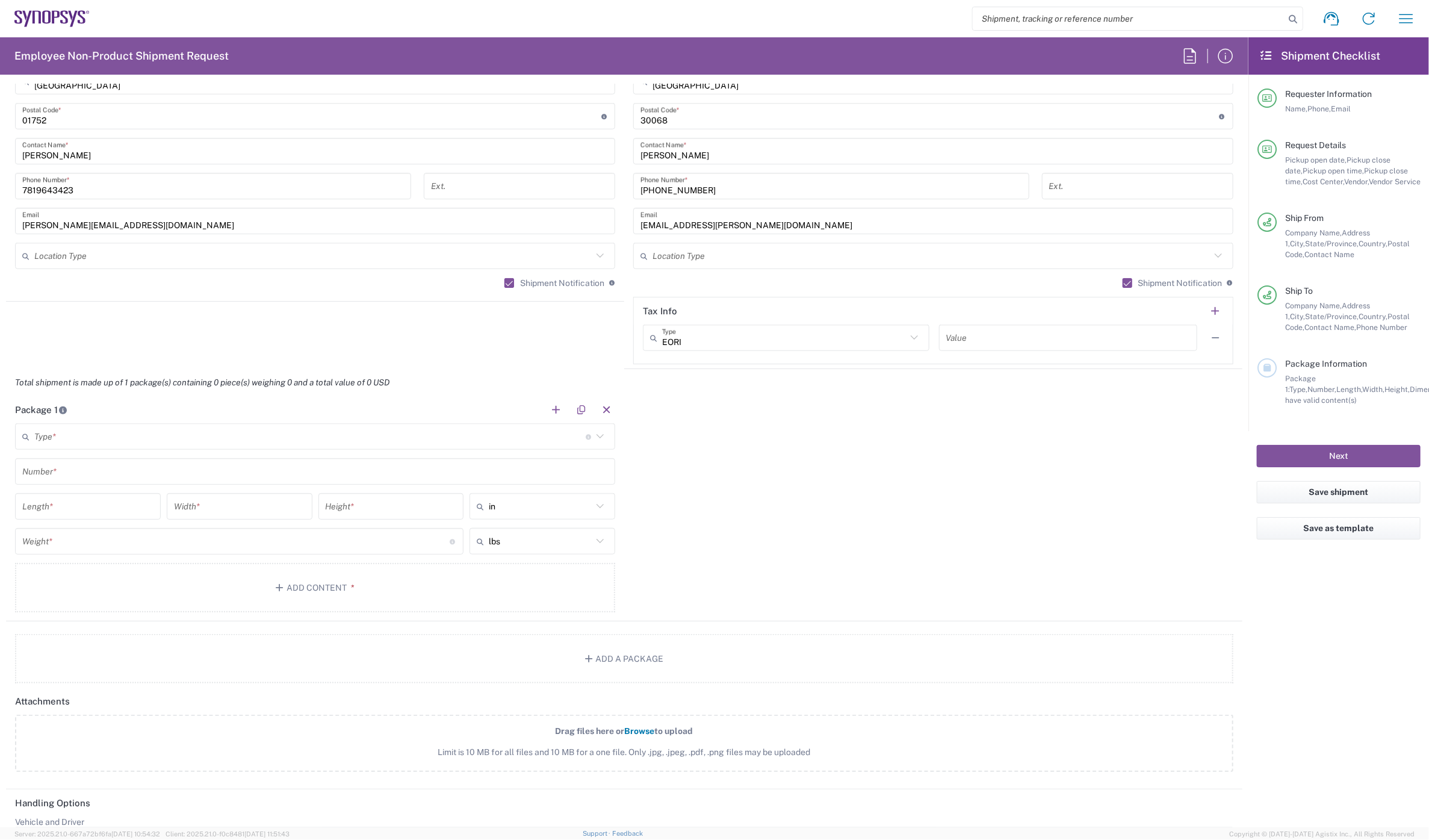
click at [100, 443] on input "text" at bounding box center [310, 436] width 551 height 21
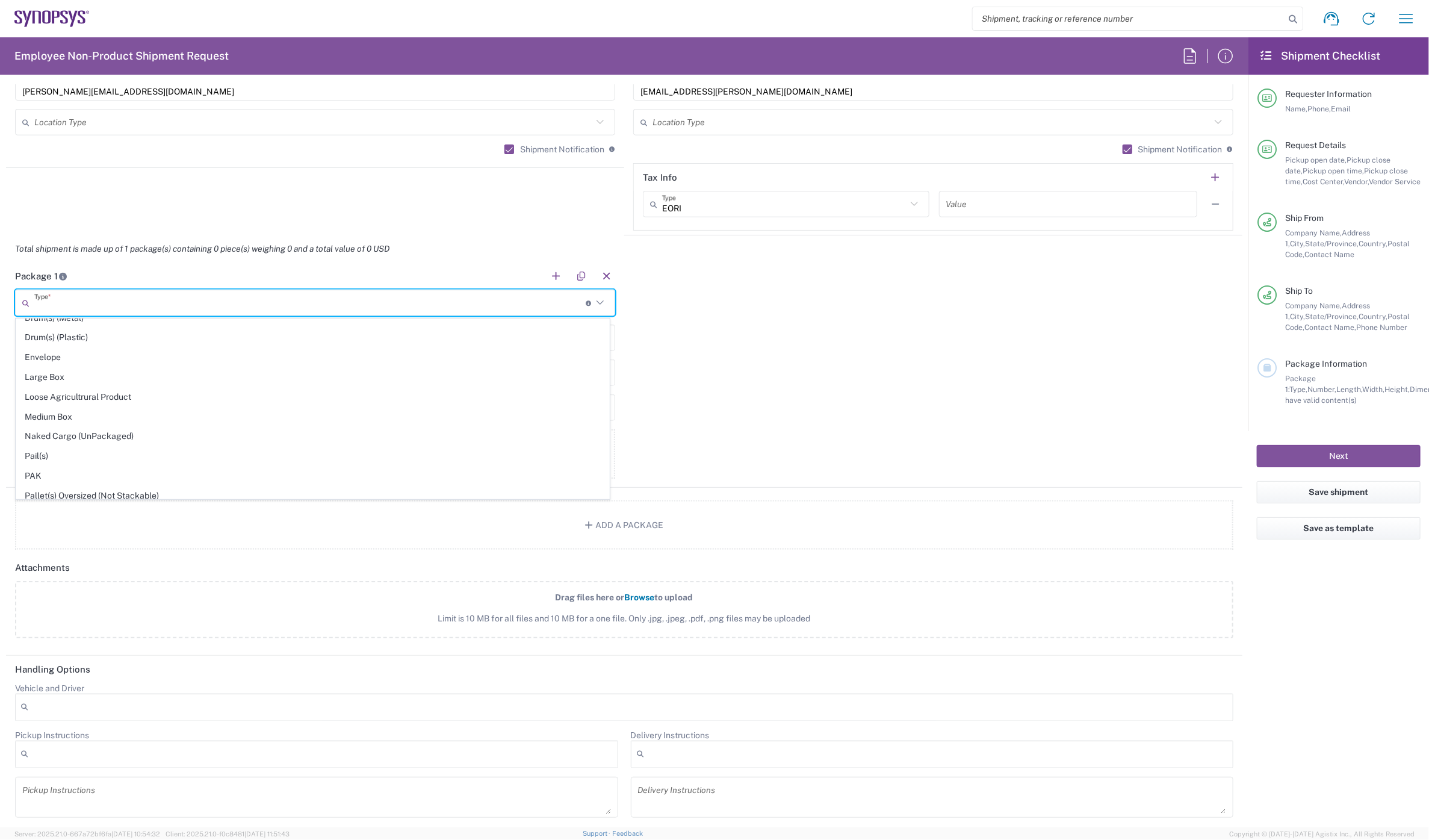
scroll to position [334, 0]
click at [78, 370] on span "Large Box" at bounding box center [313, 370] width 593 height 19
type input "Large Box"
type input "17.5"
type input "12.5"
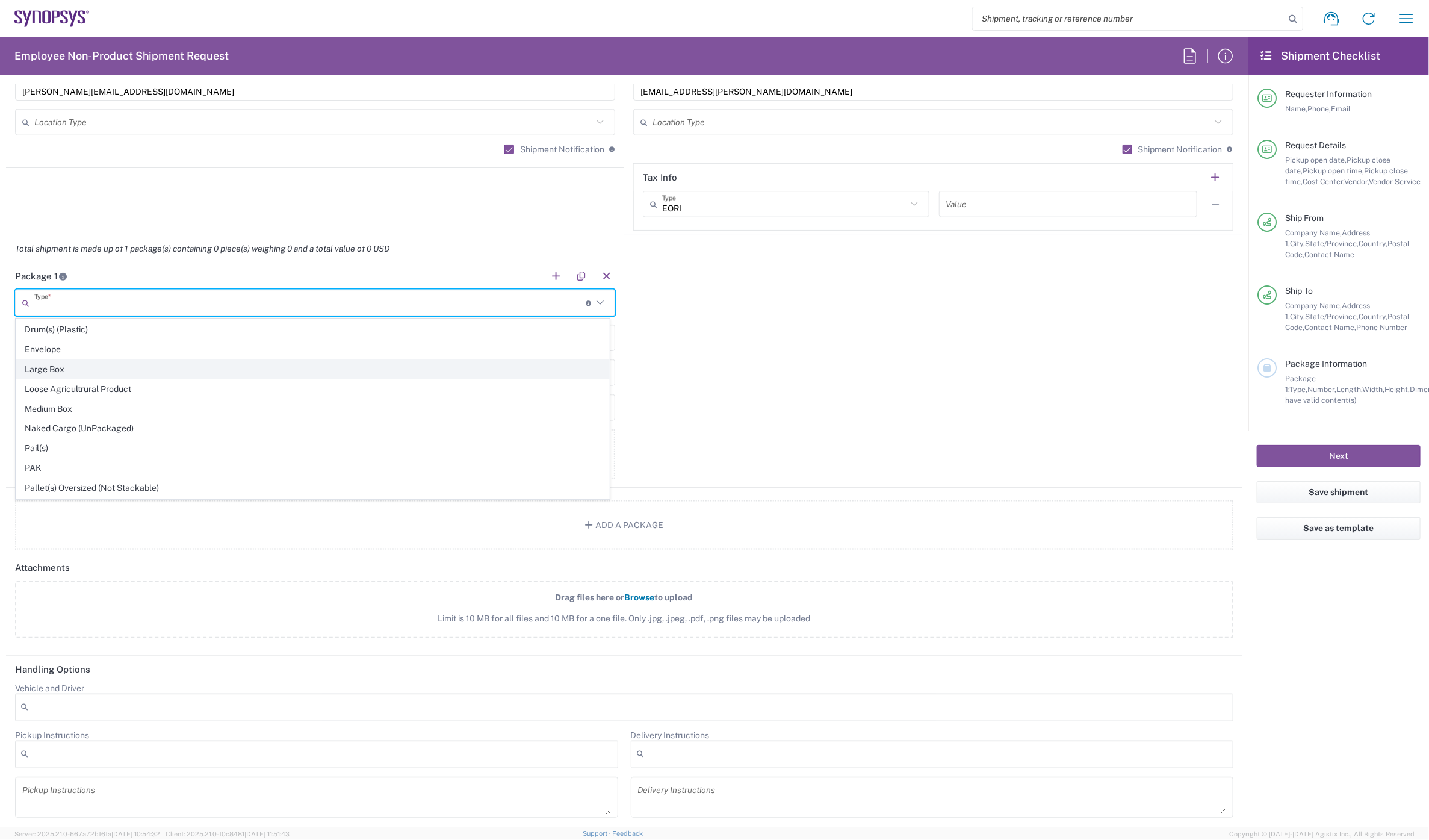
type input "3"
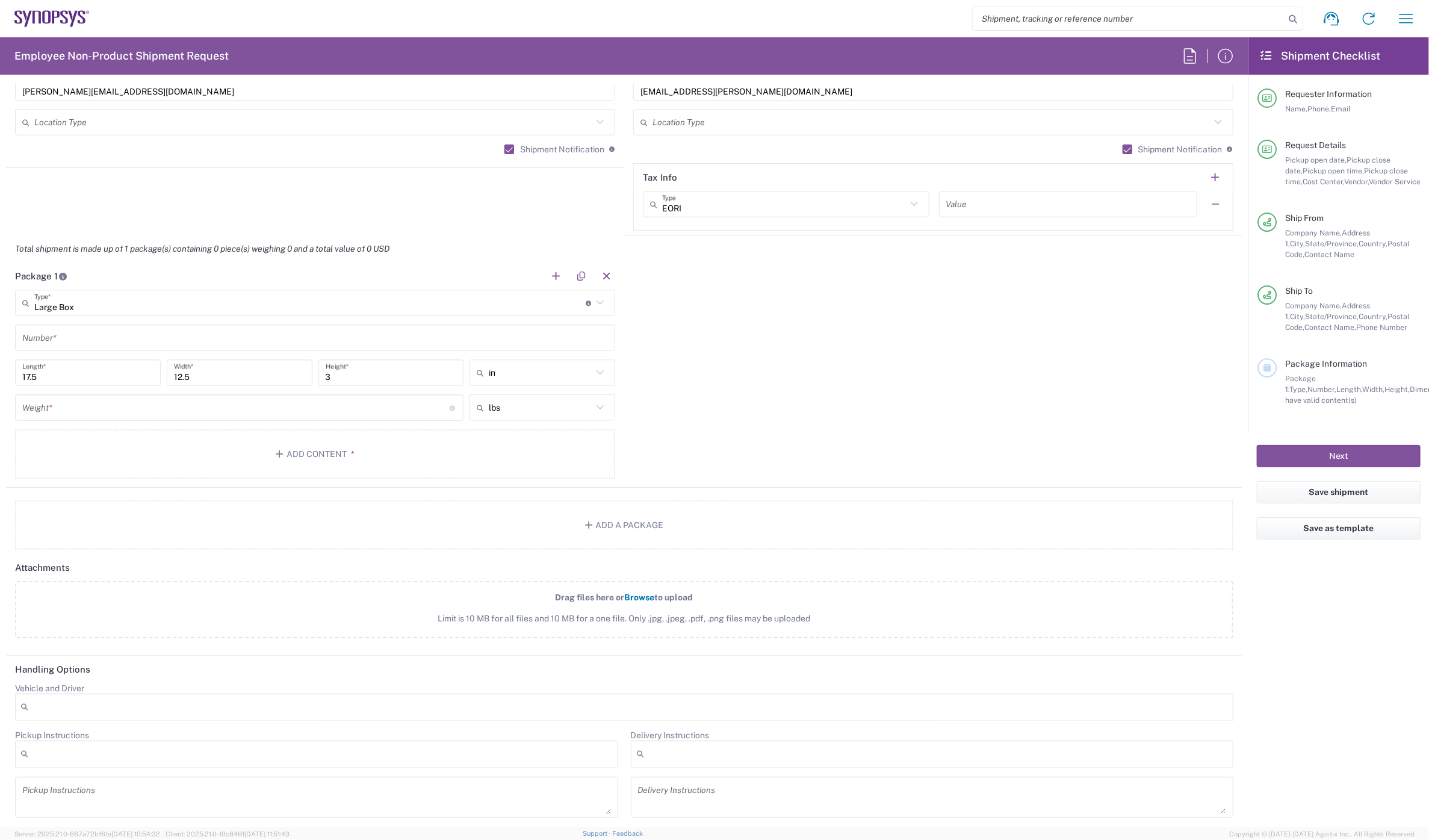
click at [67, 336] on input "text" at bounding box center [315, 337] width 586 height 21
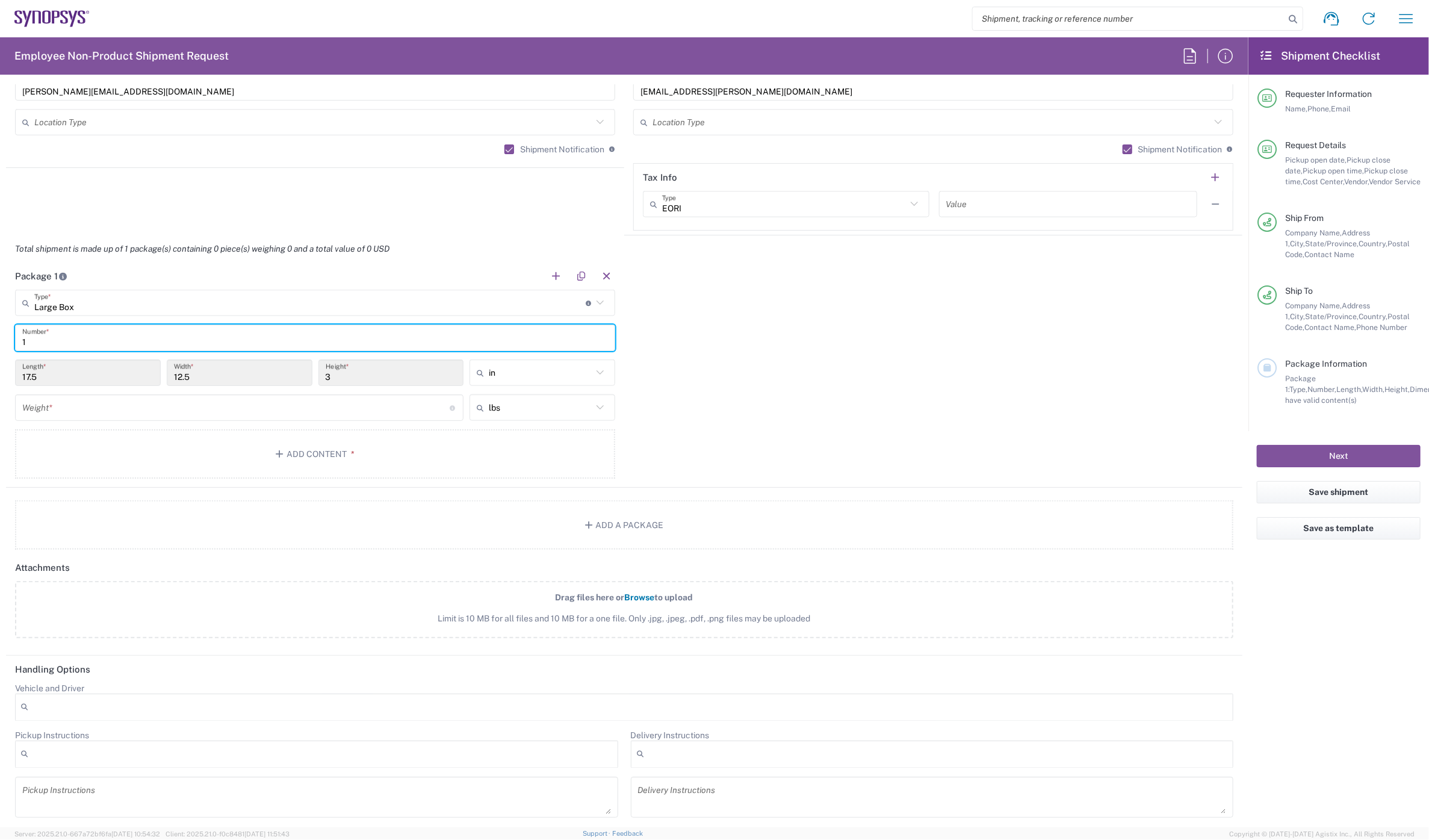
type input "1"
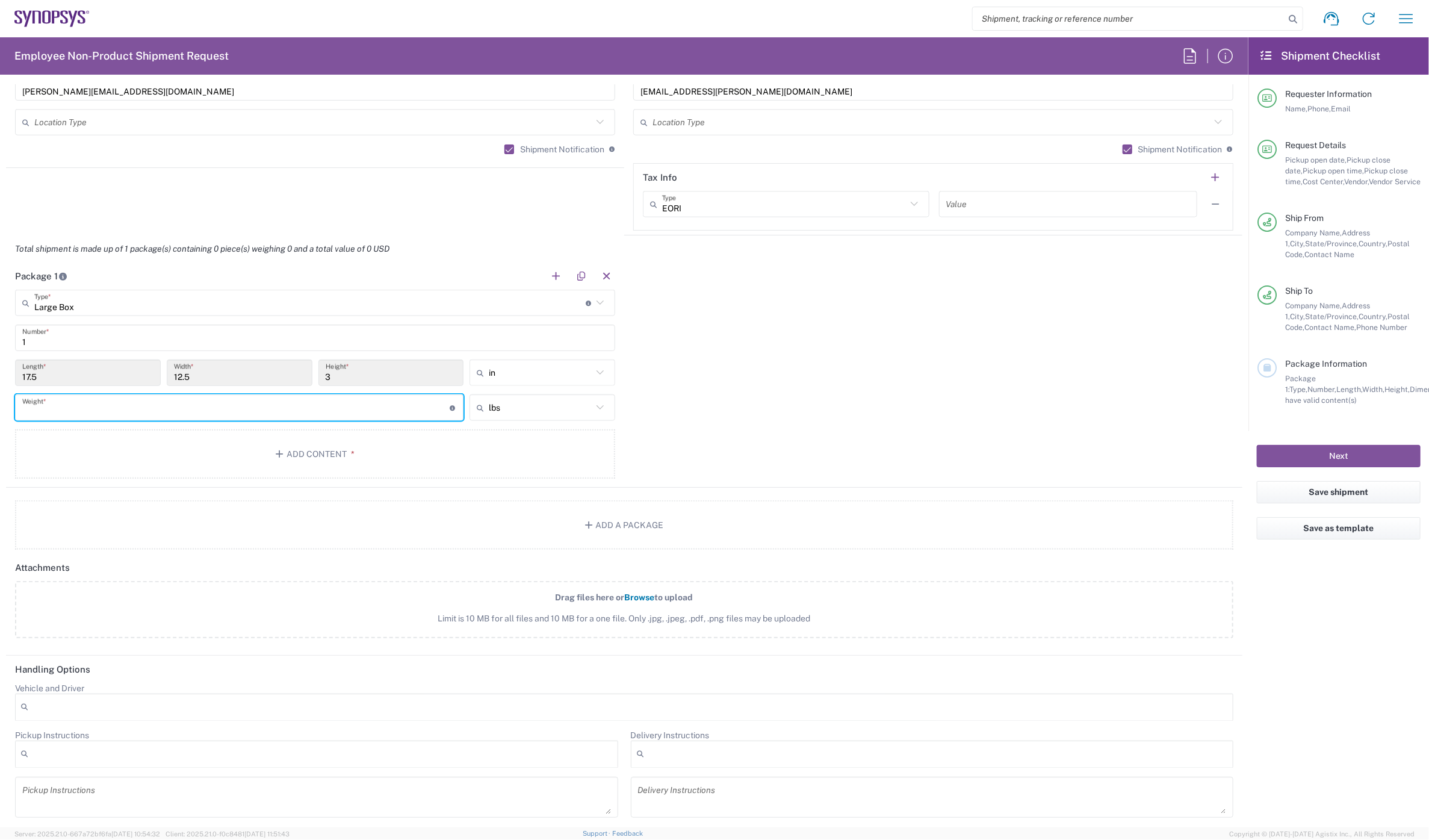
click at [54, 404] on input "number" at bounding box center [236, 407] width 428 height 21
type input "5"
click at [225, 452] on button "Add Content *" at bounding box center [315, 454] width 600 height 49
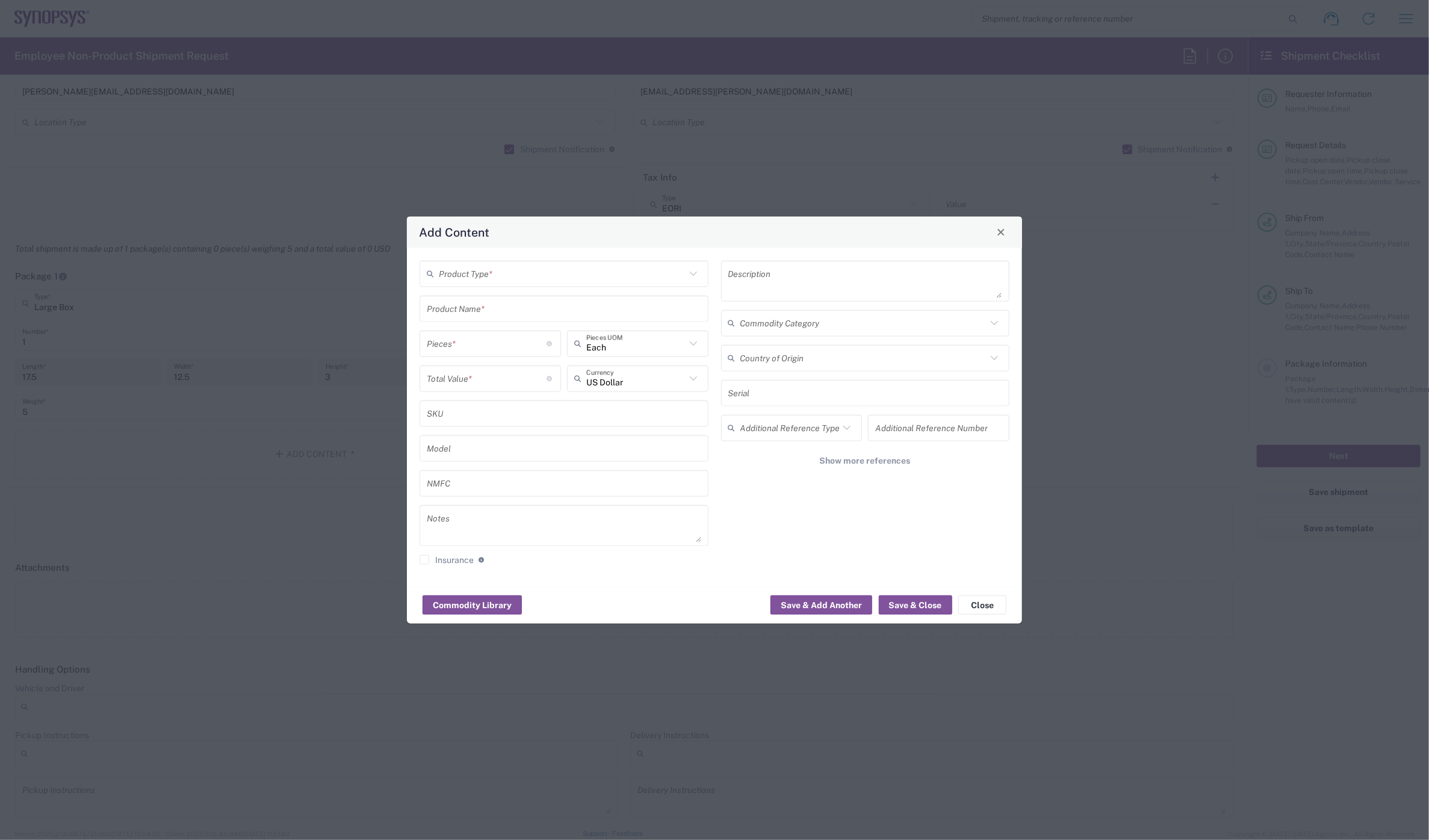
click at [488, 273] on input "text" at bounding box center [562, 273] width 247 height 21
click at [487, 315] on span "General Commodity" at bounding box center [563, 320] width 286 height 19
type input "General Commodity"
click at [479, 307] on input "text" at bounding box center [564, 308] width 274 height 21
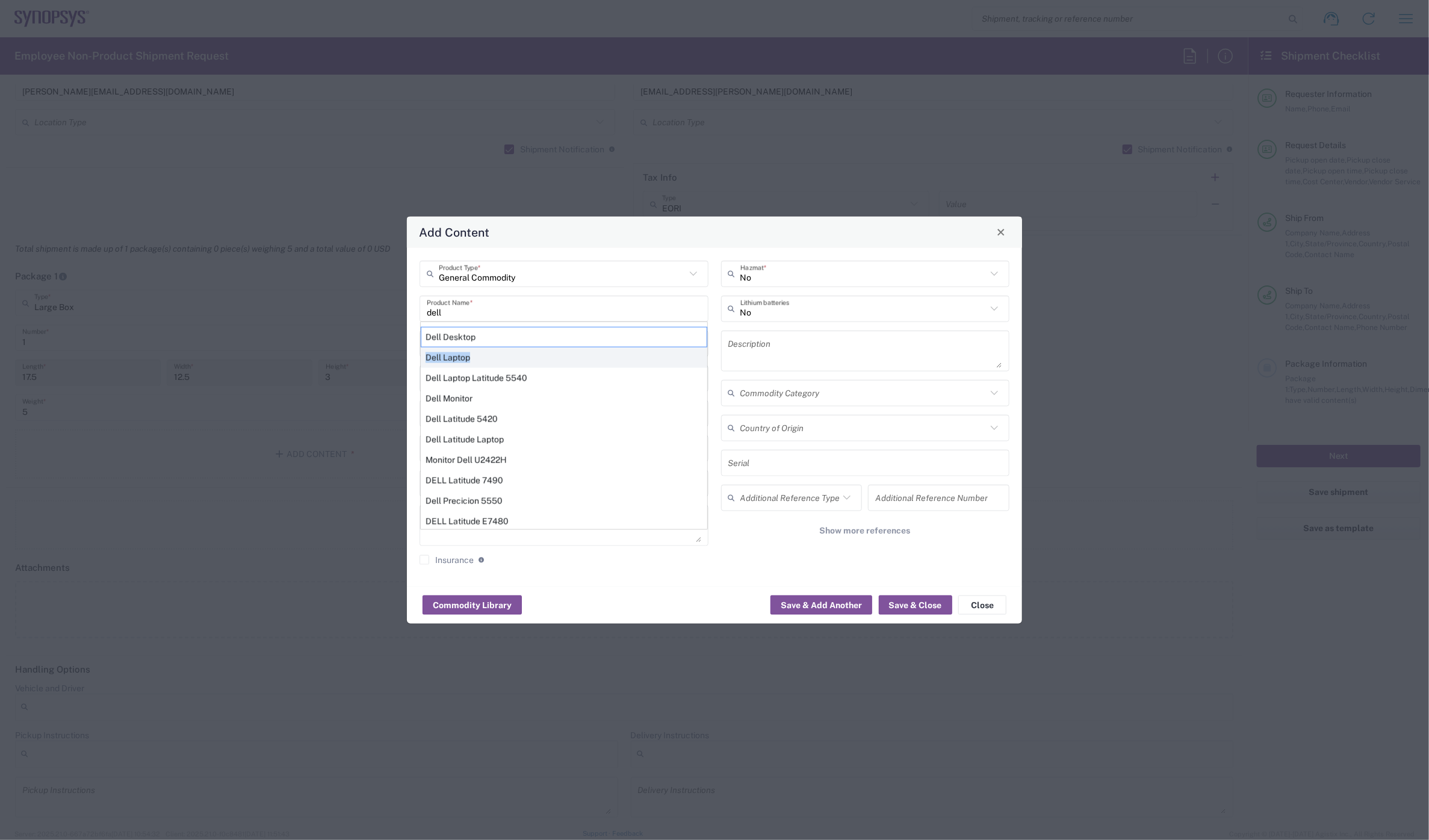
drag, startPoint x: 476, startPoint y: 341, endPoint x: 462, endPoint y: 355, distance: 19.8
click at [477, 352] on div "Dell Desktop Dell Laptop Dell Laptop Latitude 5540 Dell Monitor Dell Latitude 5…" at bounding box center [564, 424] width 286 height 199
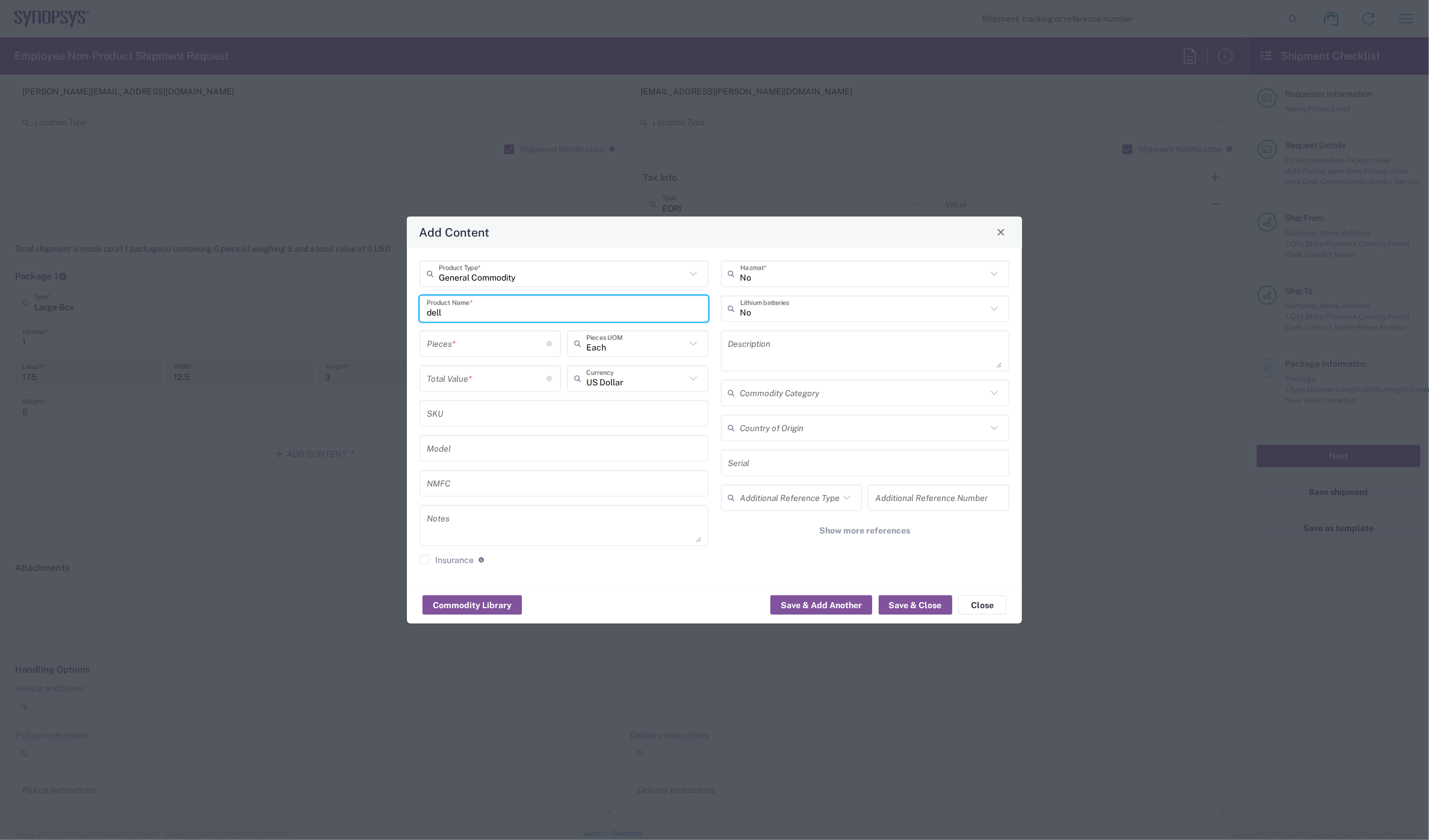
click at [460, 355] on div "Pieces * Number of pieces inside all the packages" at bounding box center [490, 343] width 141 height 26
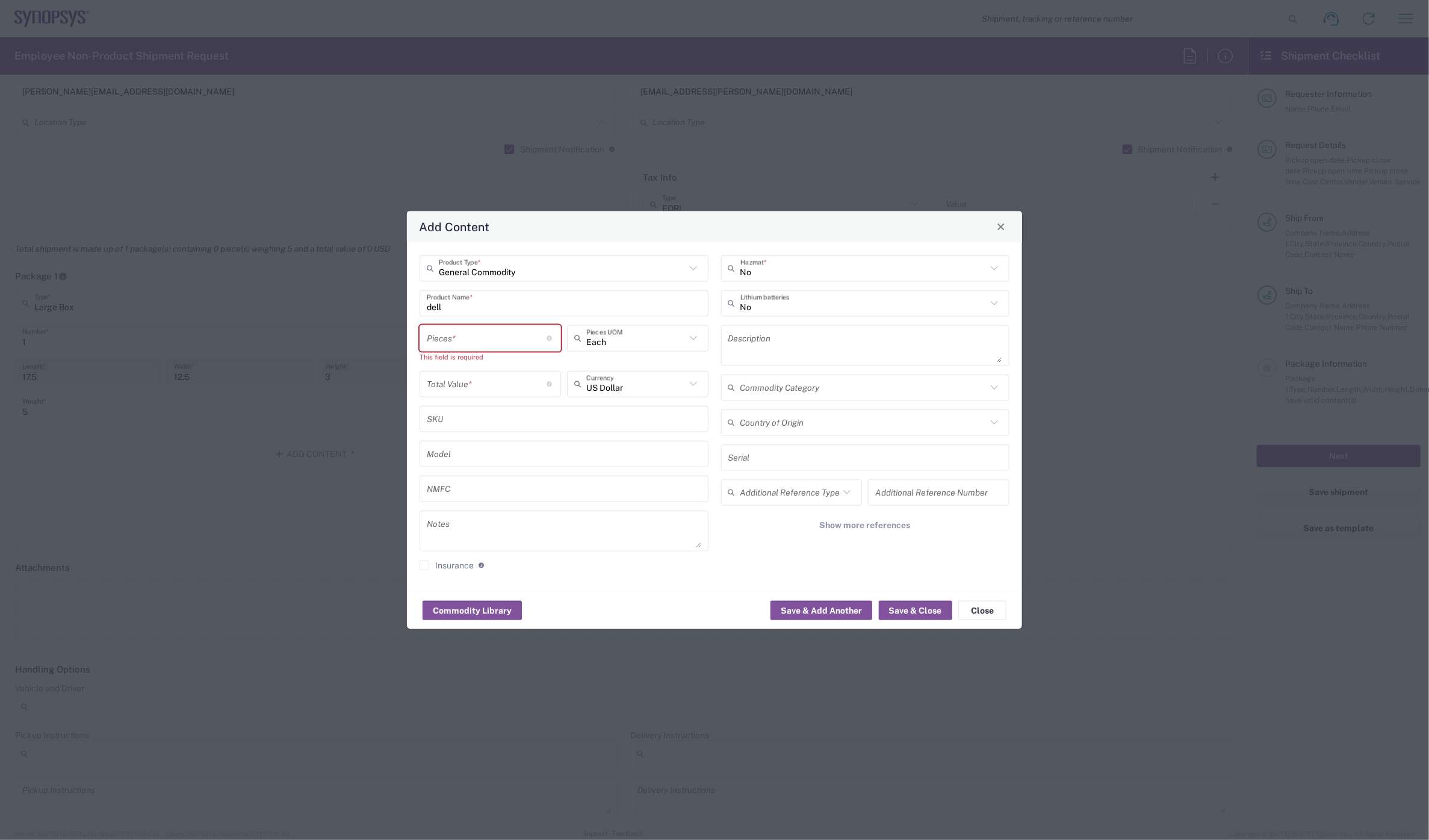
click at [455, 319] on div "General Commodity Product Type * dell Product Name * Pieces * Number of pieces …" at bounding box center [564, 417] width 301 height 324
click at [453, 306] on input "dell" at bounding box center [564, 303] width 274 height 21
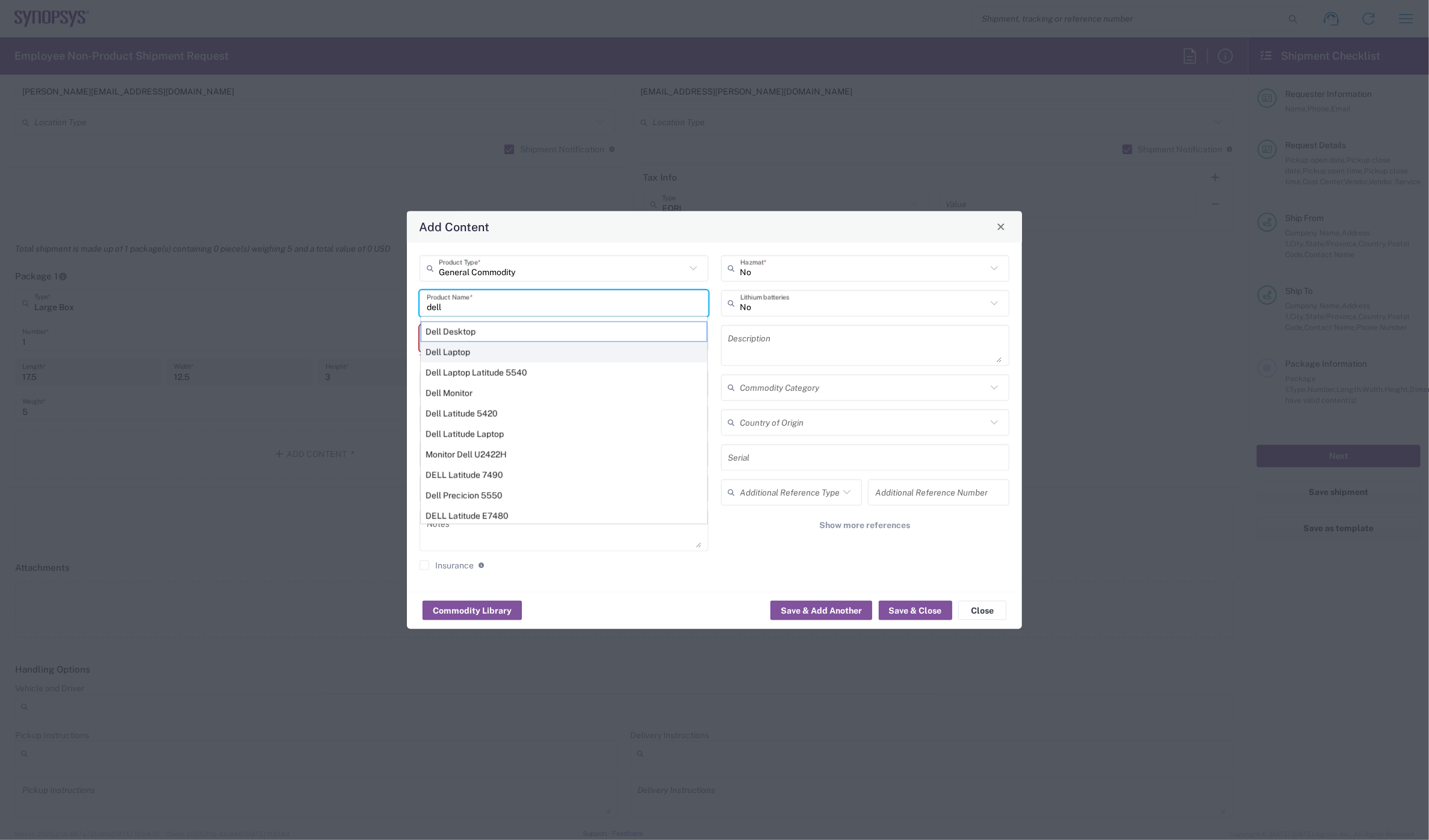
click at [455, 351] on div "Dell Laptop" at bounding box center [564, 351] width 286 height 20
type input "Dell Laptop"
type textarea "Dell Laptop"
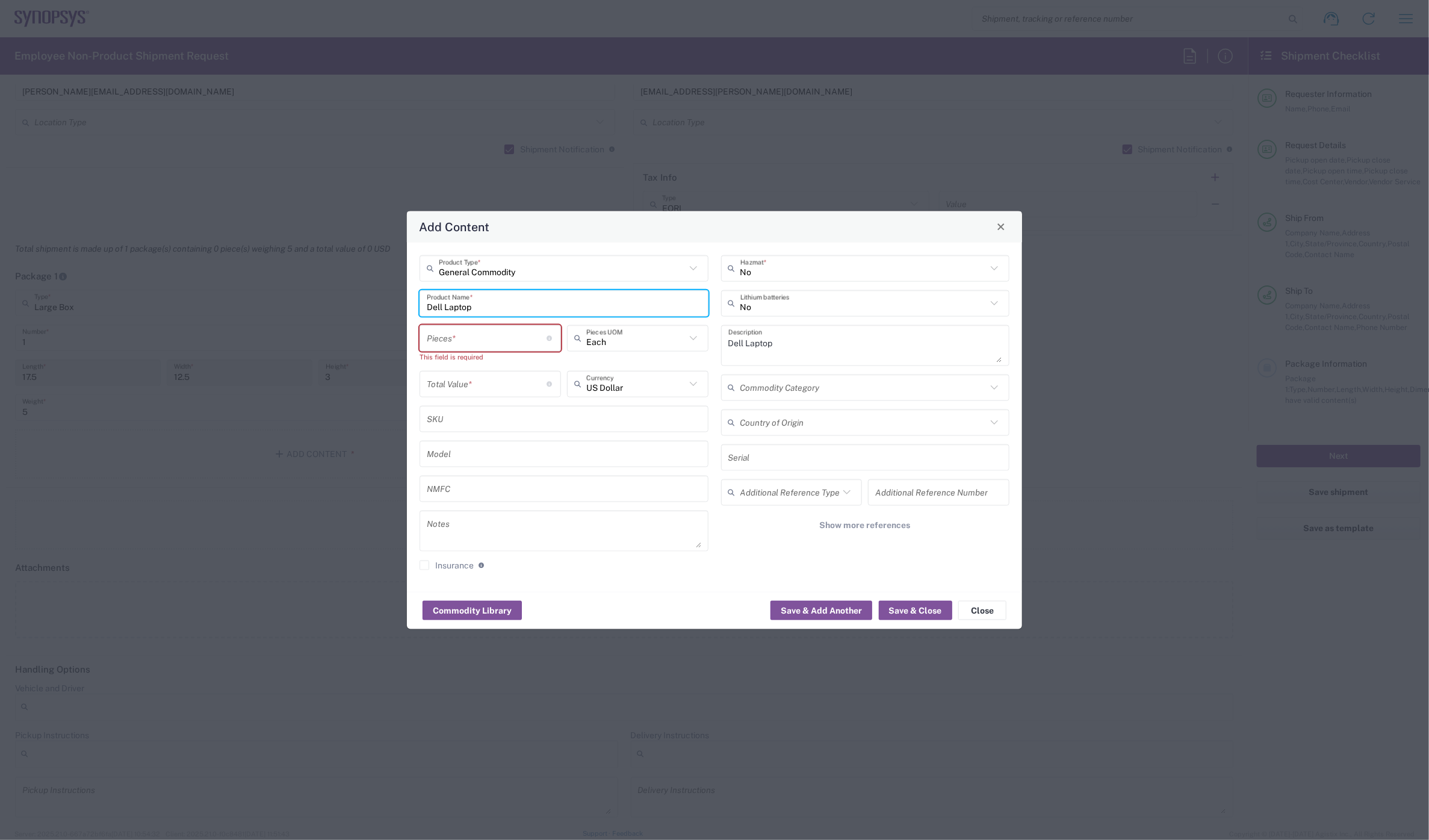
click at [457, 335] on input "number" at bounding box center [487, 337] width 120 height 21
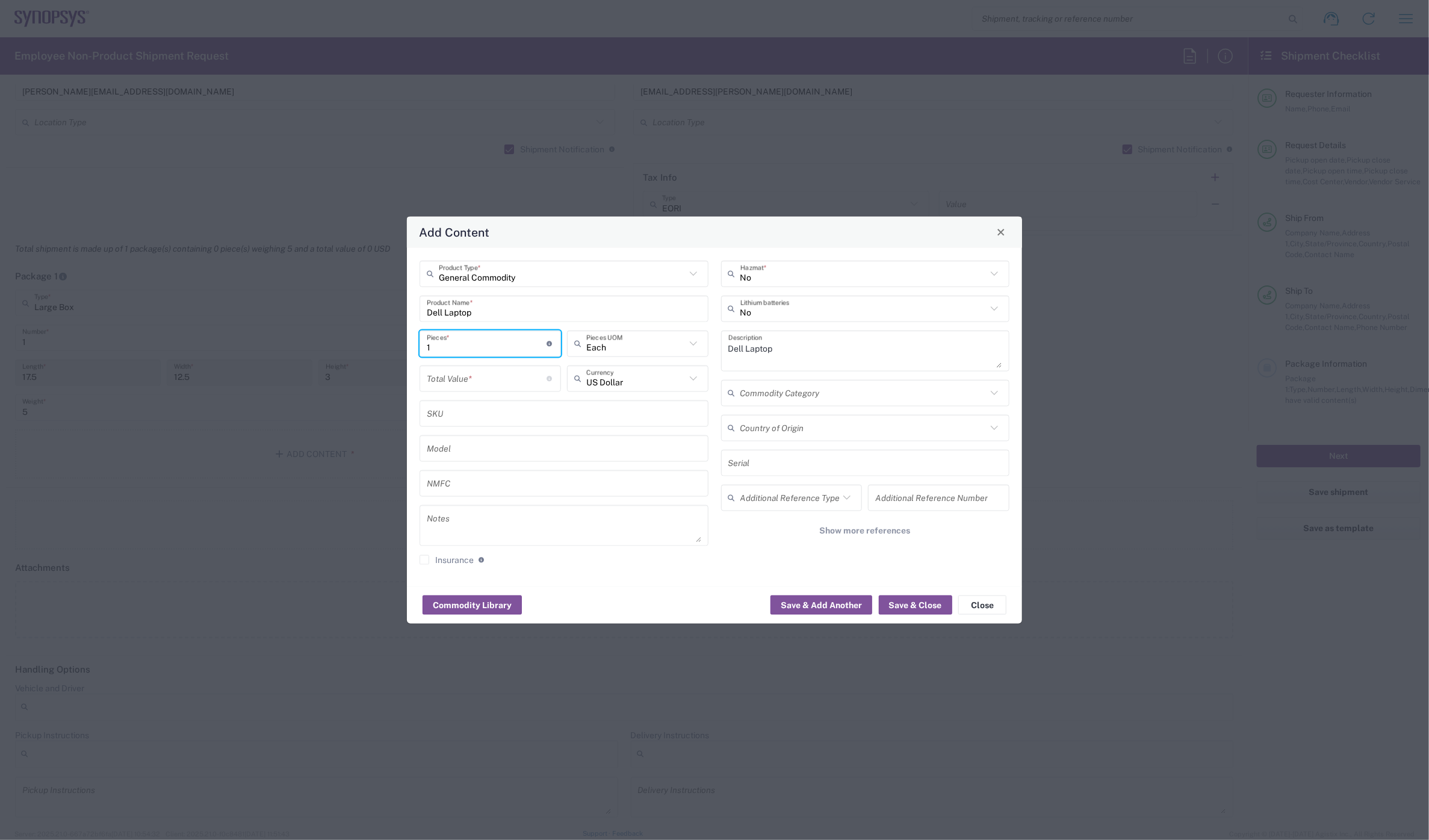
type input "1"
click at [448, 388] on input "number" at bounding box center [487, 378] width 120 height 21
type input "950"
click at [907, 601] on button "Save & Close" at bounding box center [916, 605] width 73 height 20
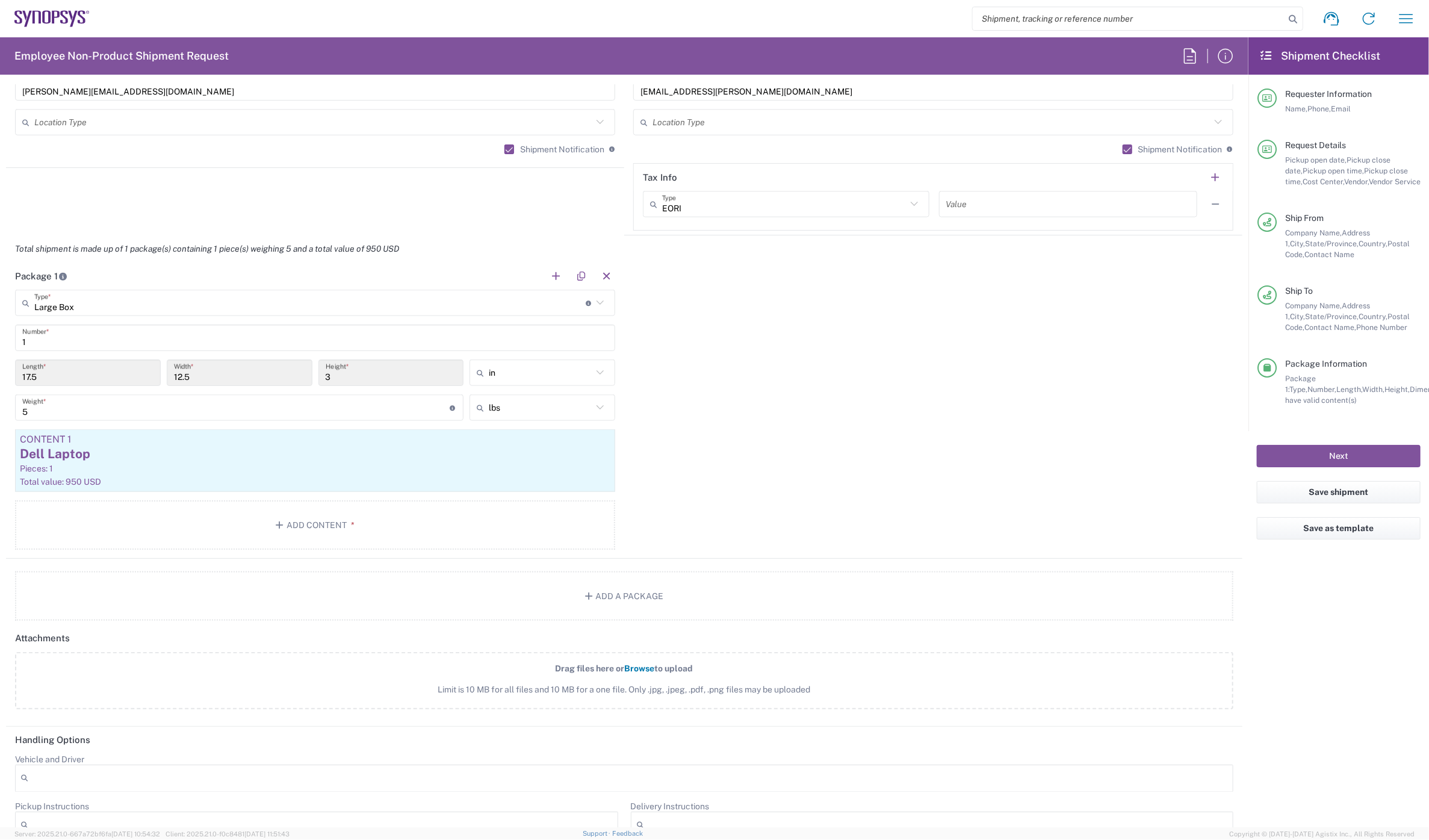
scroll to position [1253, 0]
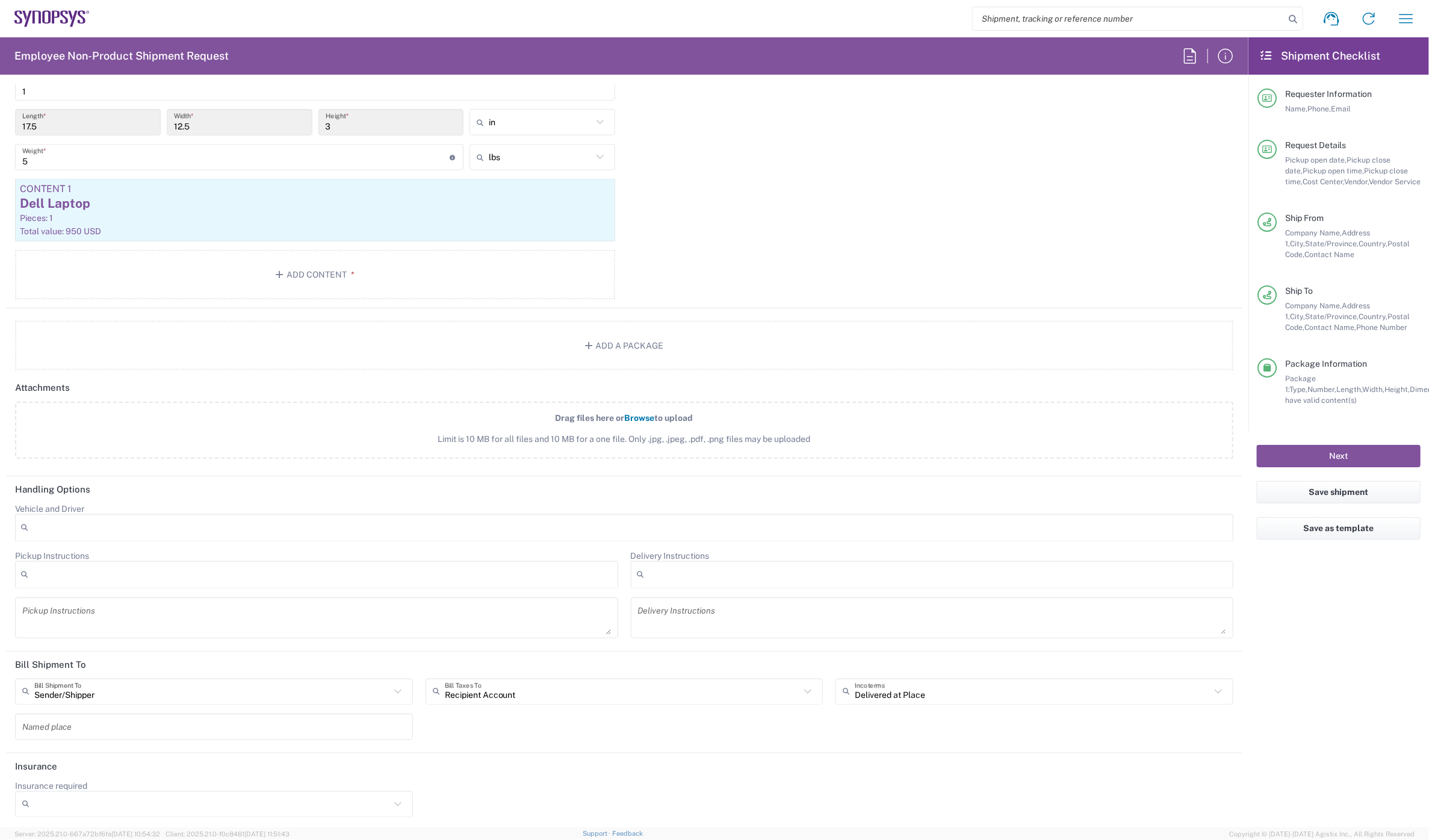
click at [511, 679] on div "Recipient Account Bill Taxes To" at bounding box center [624, 692] width 398 height 26
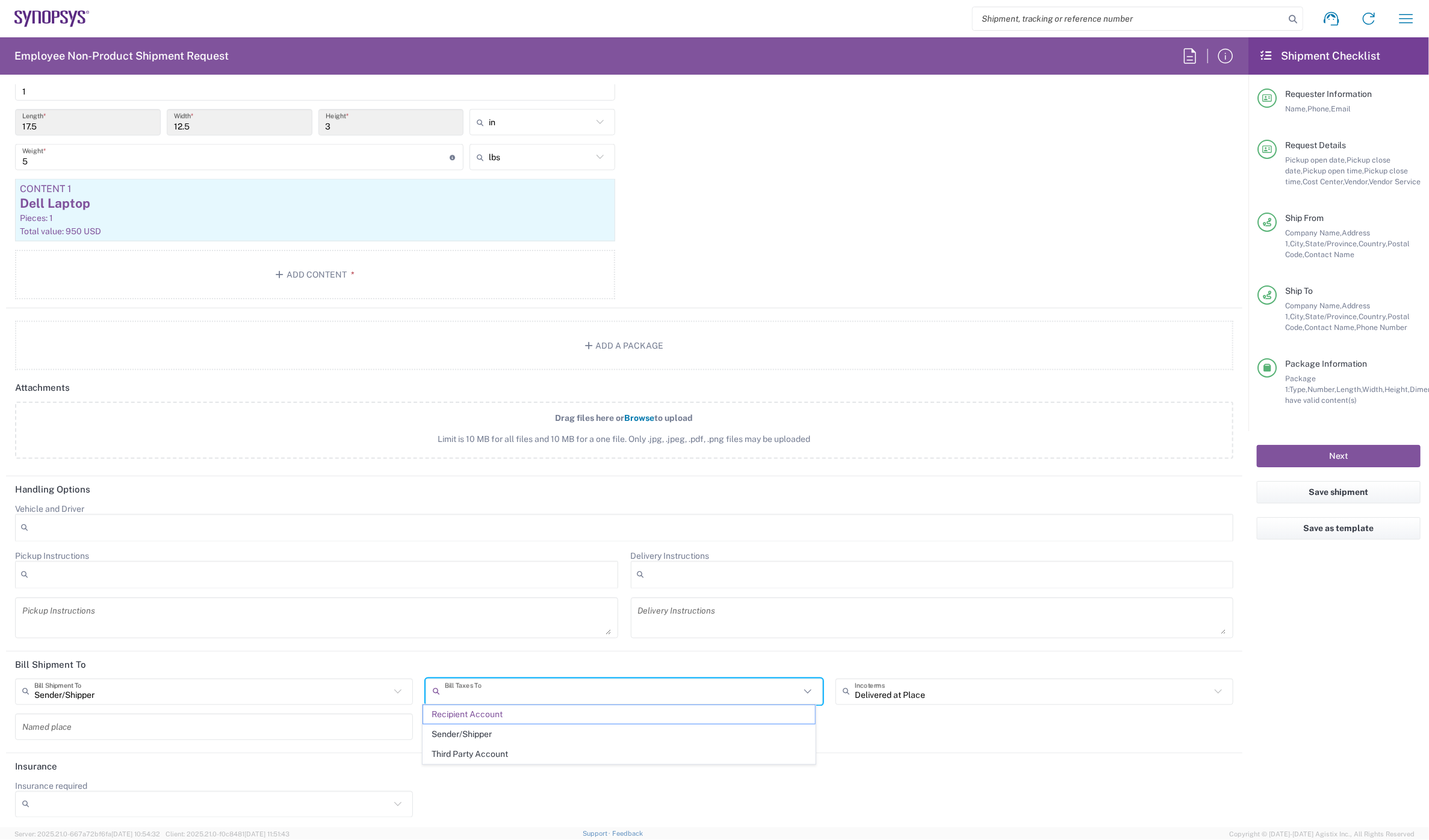
click at [492, 731] on span "Sender/Shipper" at bounding box center [619, 734] width 392 height 19
type input "Sender/Shipper"
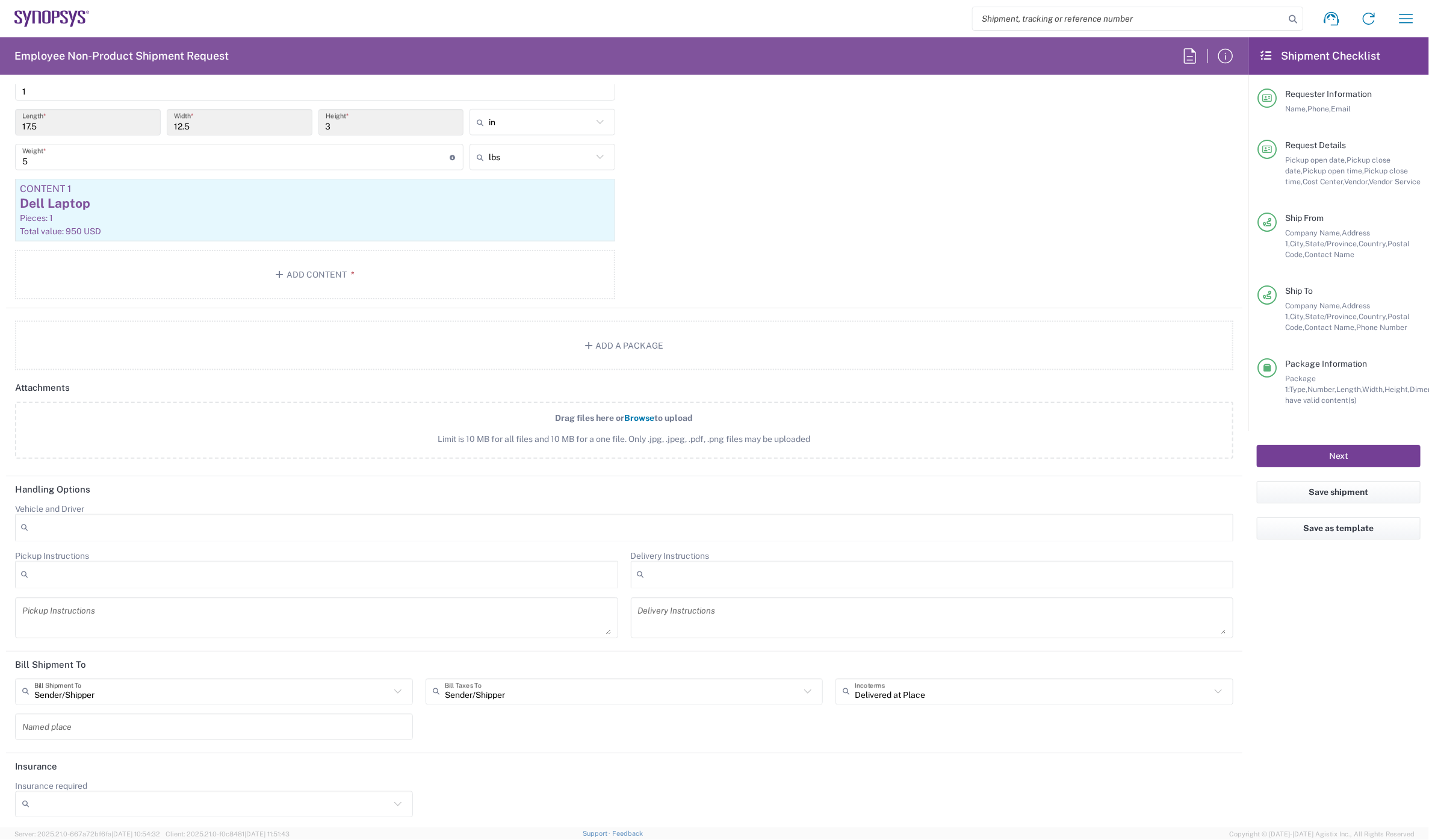
click at [1343, 445] on button "Next" at bounding box center [1339, 455] width 164 height 22
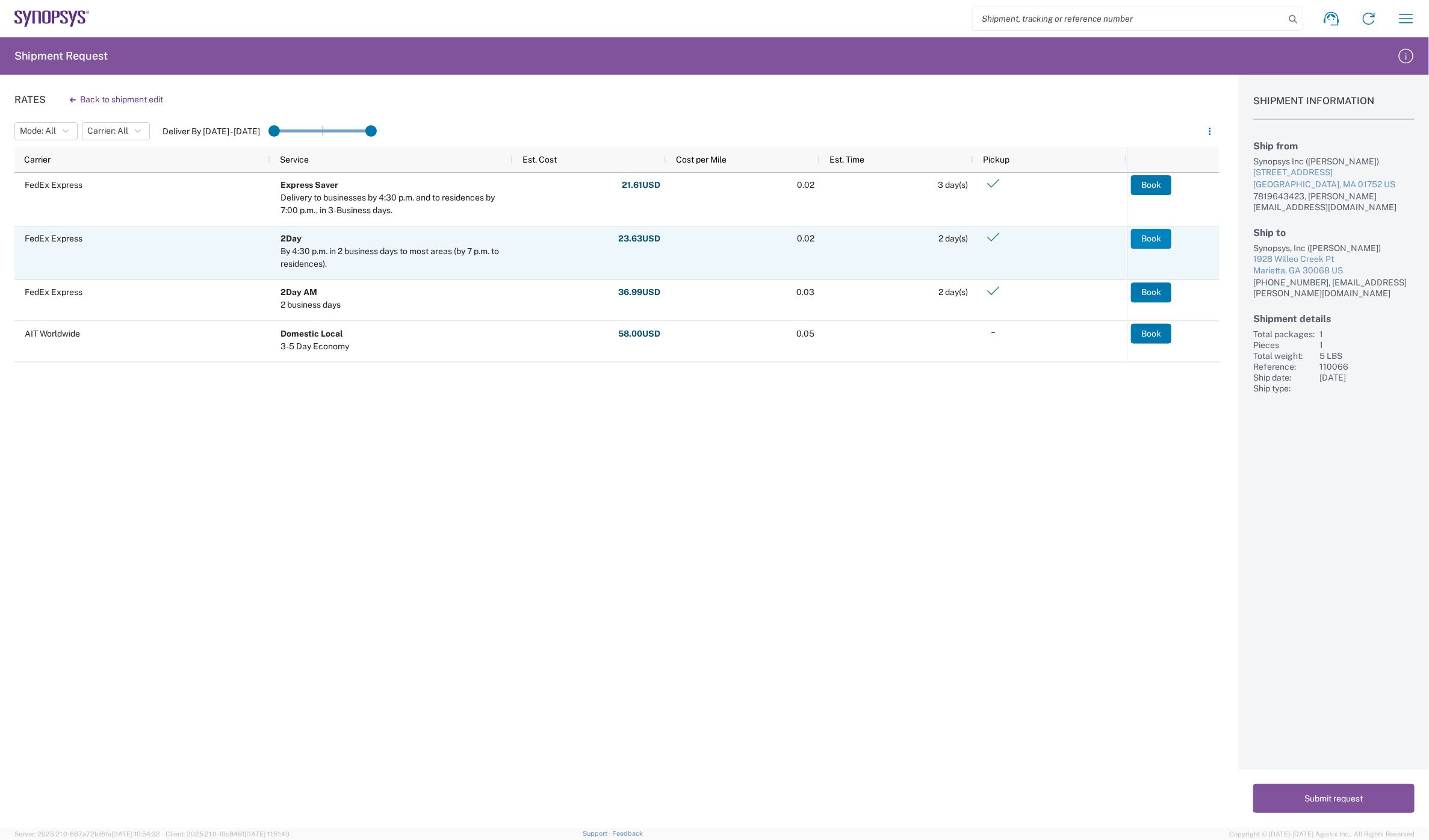
click at [1150, 236] on button "Book" at bounding box center [1152, 239] width 40 height 20
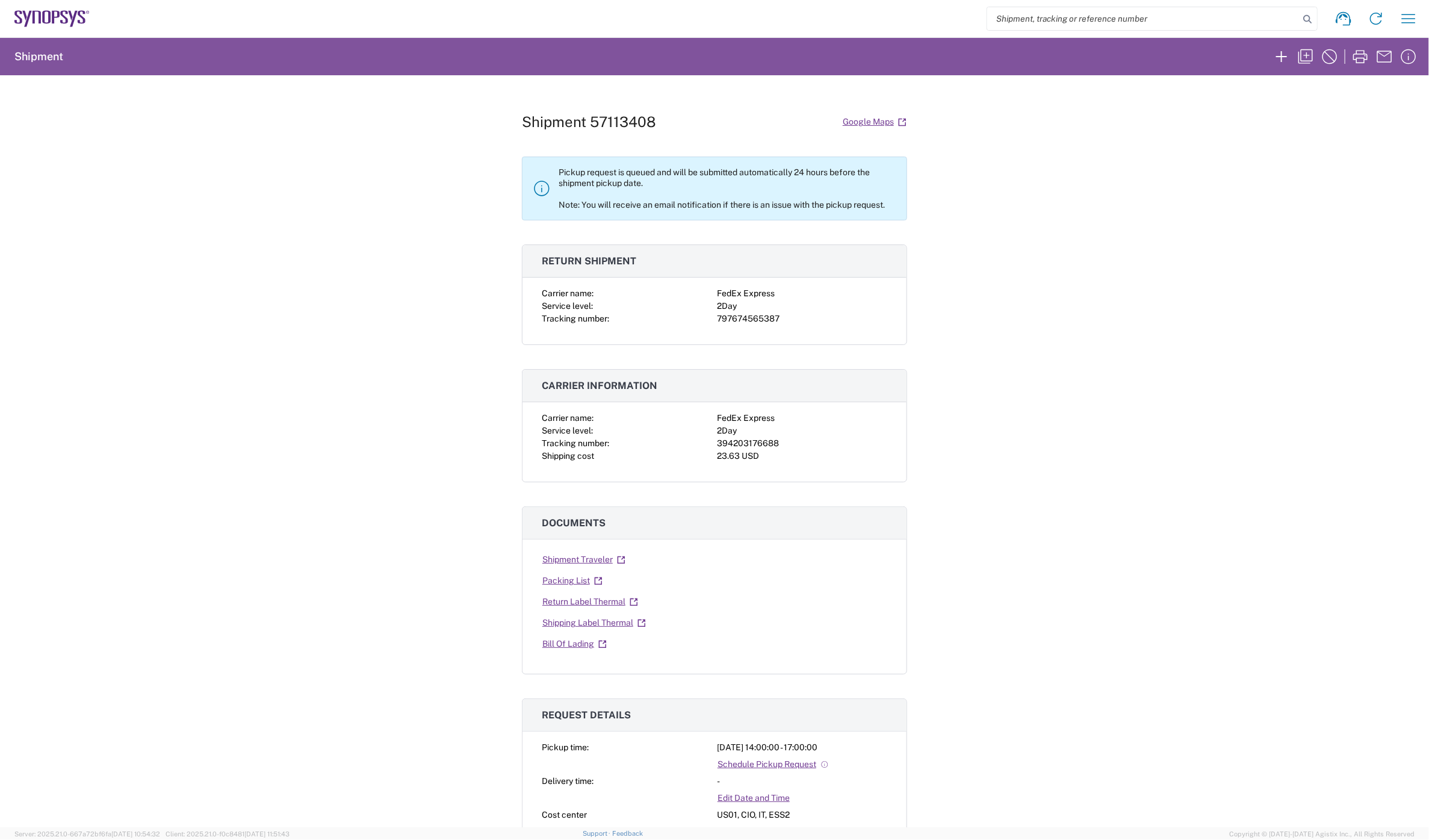
click at [741, 442] on div "394203176688" at bounding box center [802, 443] width 170 height 13
copy div "394203176688"
click at [735, 319] on div "797674565387" at bounding box center [802, 318] width 170 height 13
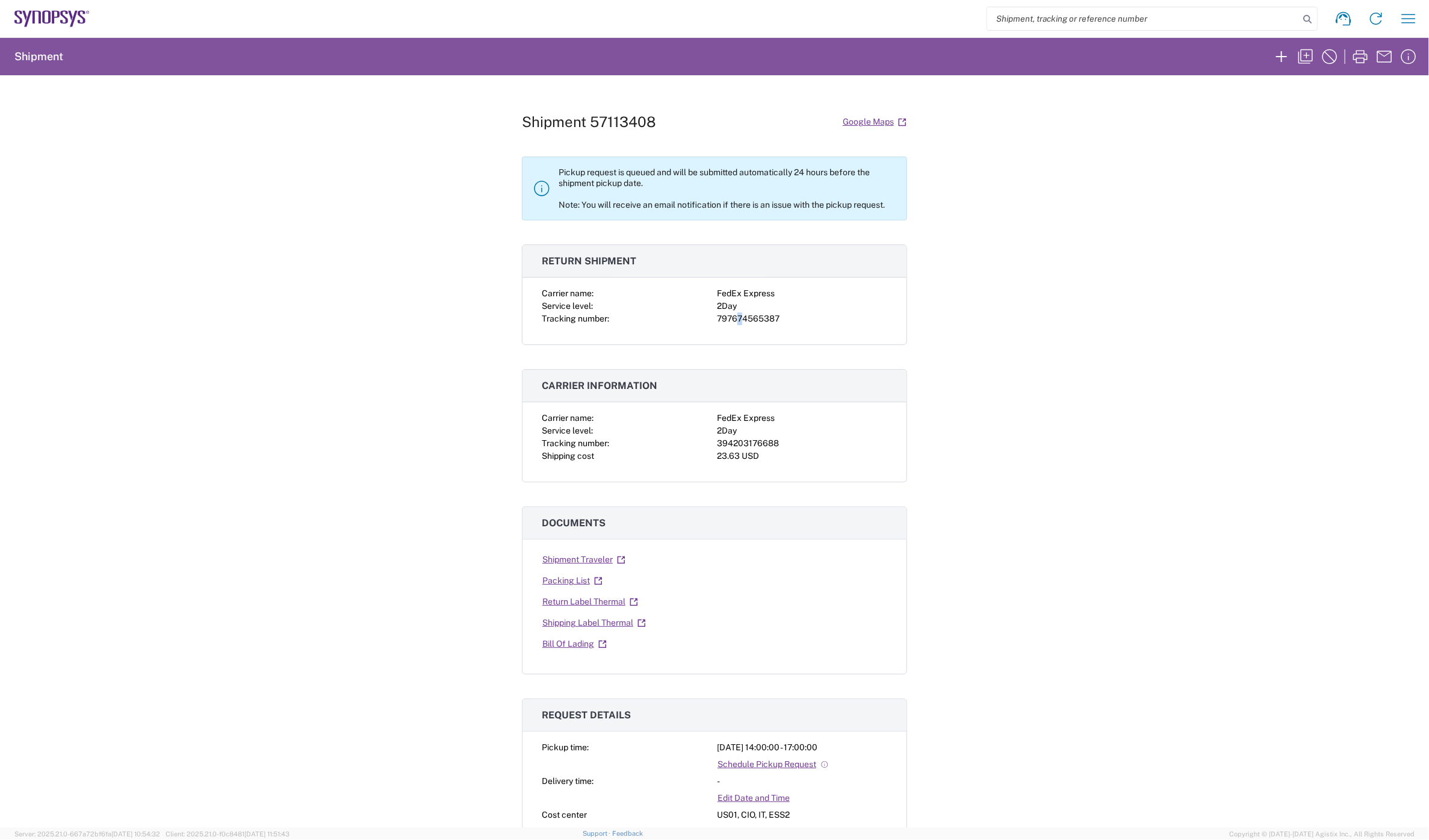
copy div "7"
click at [747, 319] on div "797674565387" at bounding box center [802, 318] width 170 height 13
copy div "797674565387"
click at [757, 442] on div "394203176688" at bounding box center [802, 443] width 170 height 13
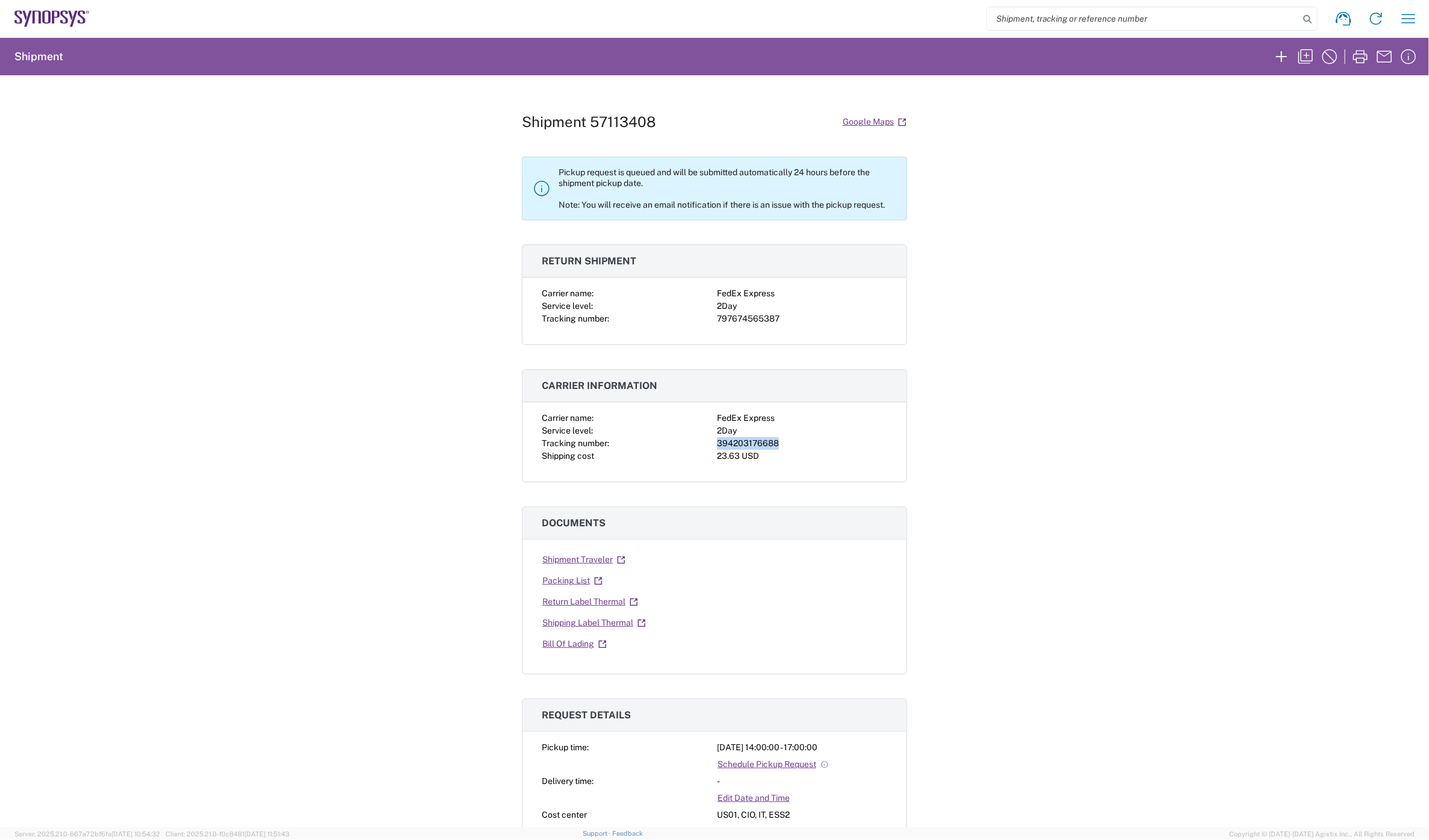
click at [757, 442] on div "394203176688" at bounding box center [802, 443] width 170 height 13
copy div "394203176688"
click at [599, 624] on link "Shipping Label Thermal" at bounding box center [594, 622] width 105 height 21
click at [591, 599] on link "Return Label Thermal" at bounding box center [590, 601] width 97 height 21
